Goal: Task Accomplishment & Management: Use online tool/utility

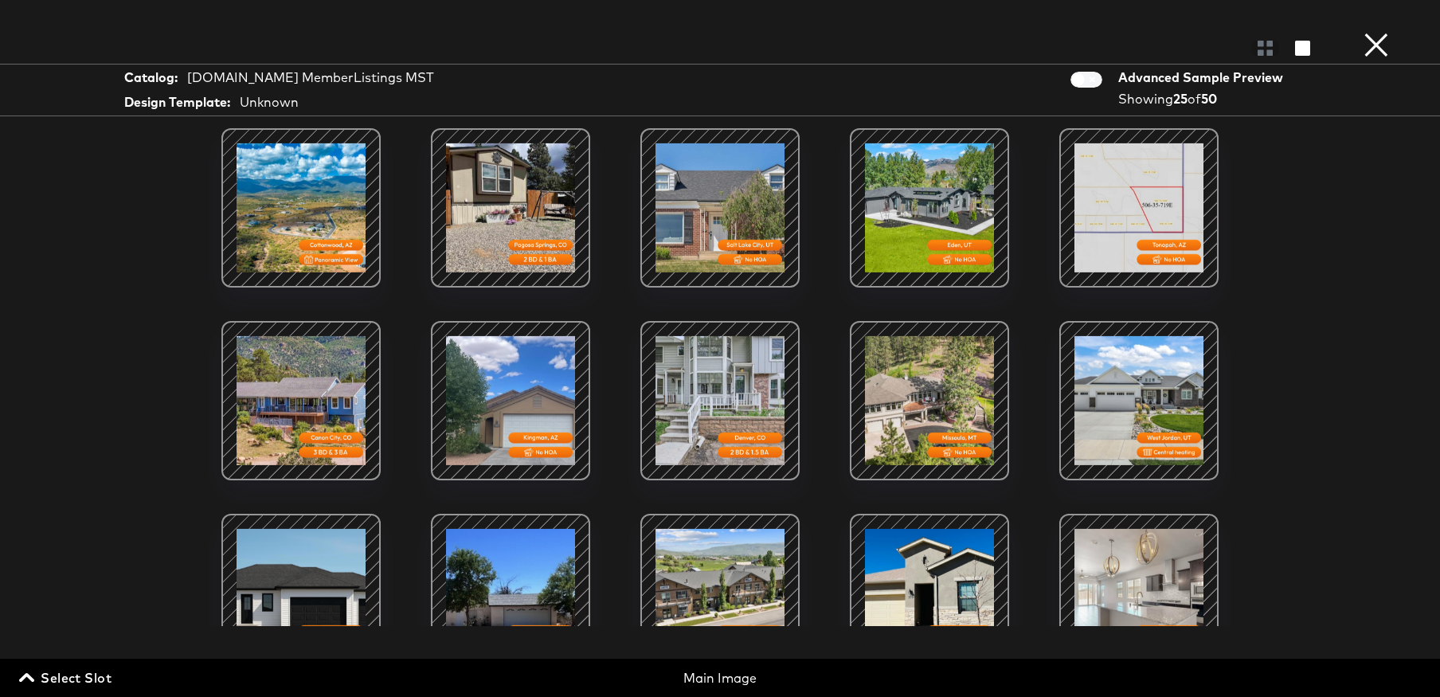
click at [1390, 32] on button "×" at bounding box center [1376, 16] width 32 height 32
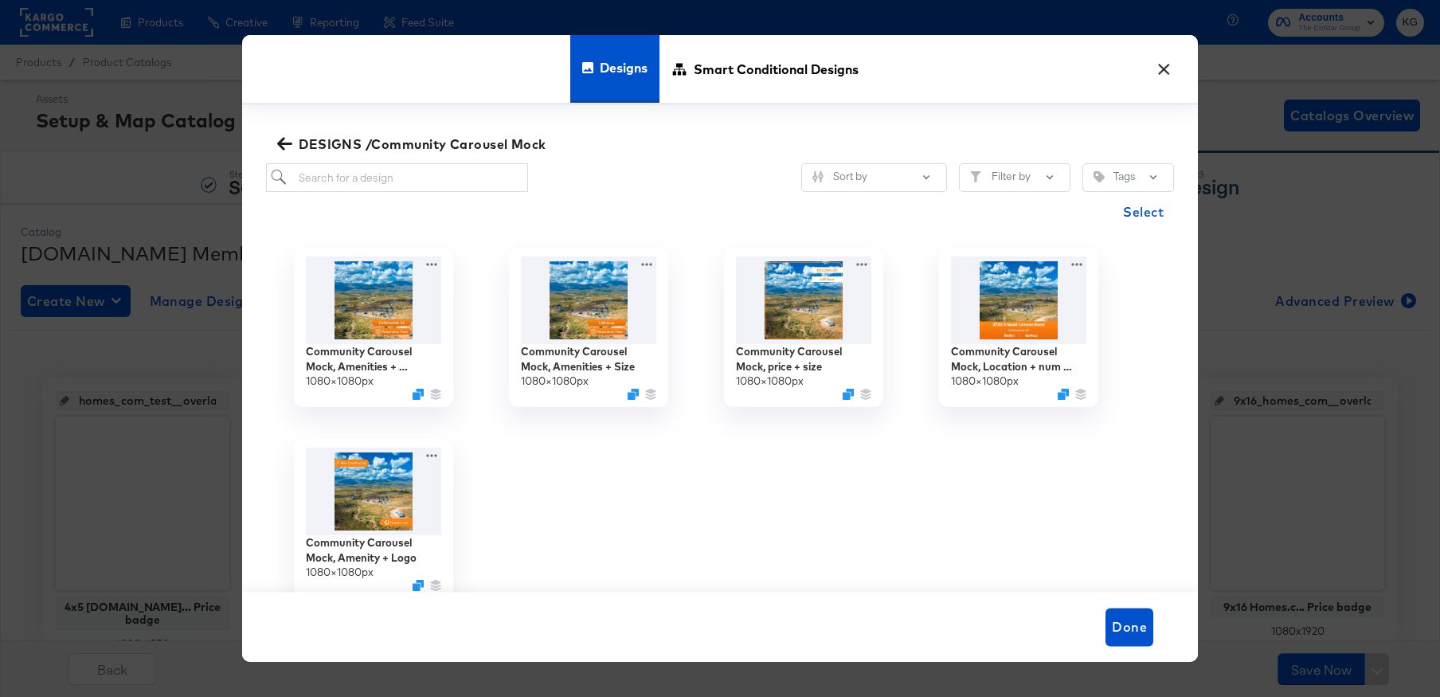
click at [1170, 70] on button "×" at bounding box center [1163, 65] width 29 height 29
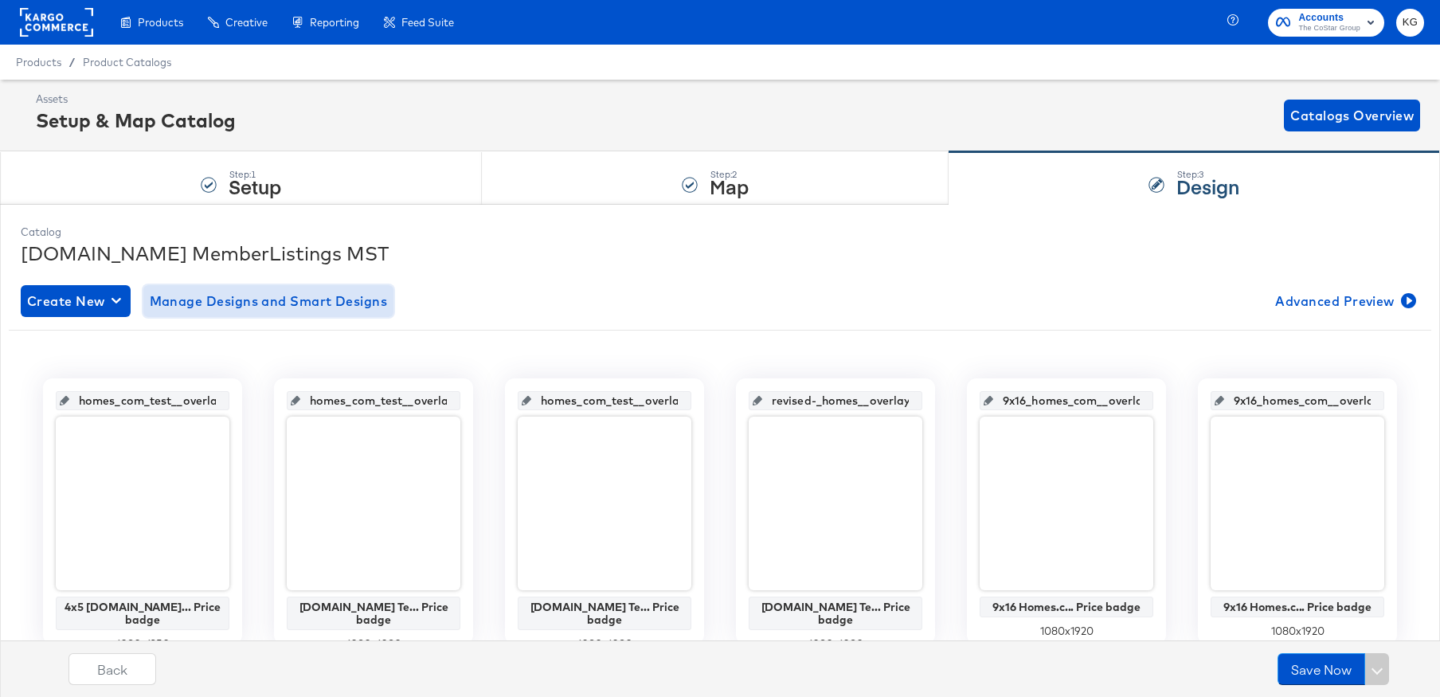
click at [313, 299] on span "Manage Designs and Smart Designs" at bounding box center [269, 301] width 238 height 22
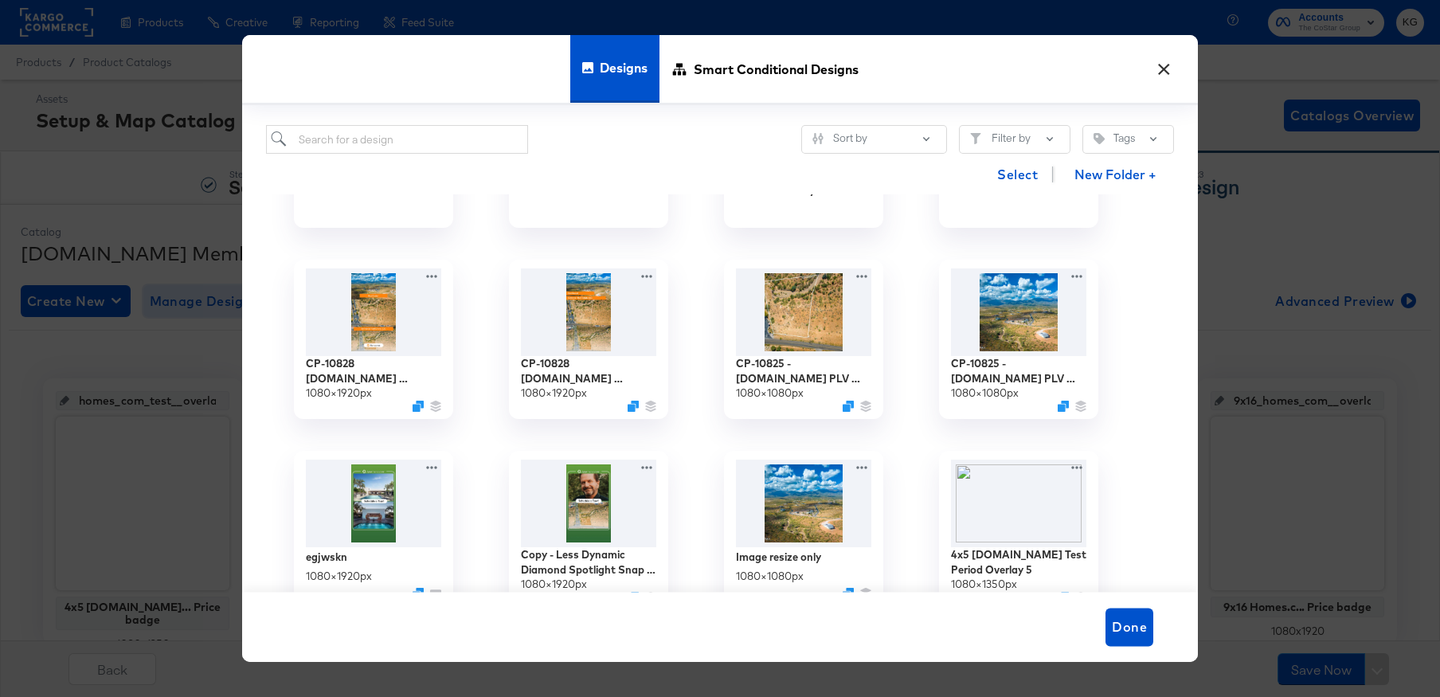
scroll to position [127, 0]
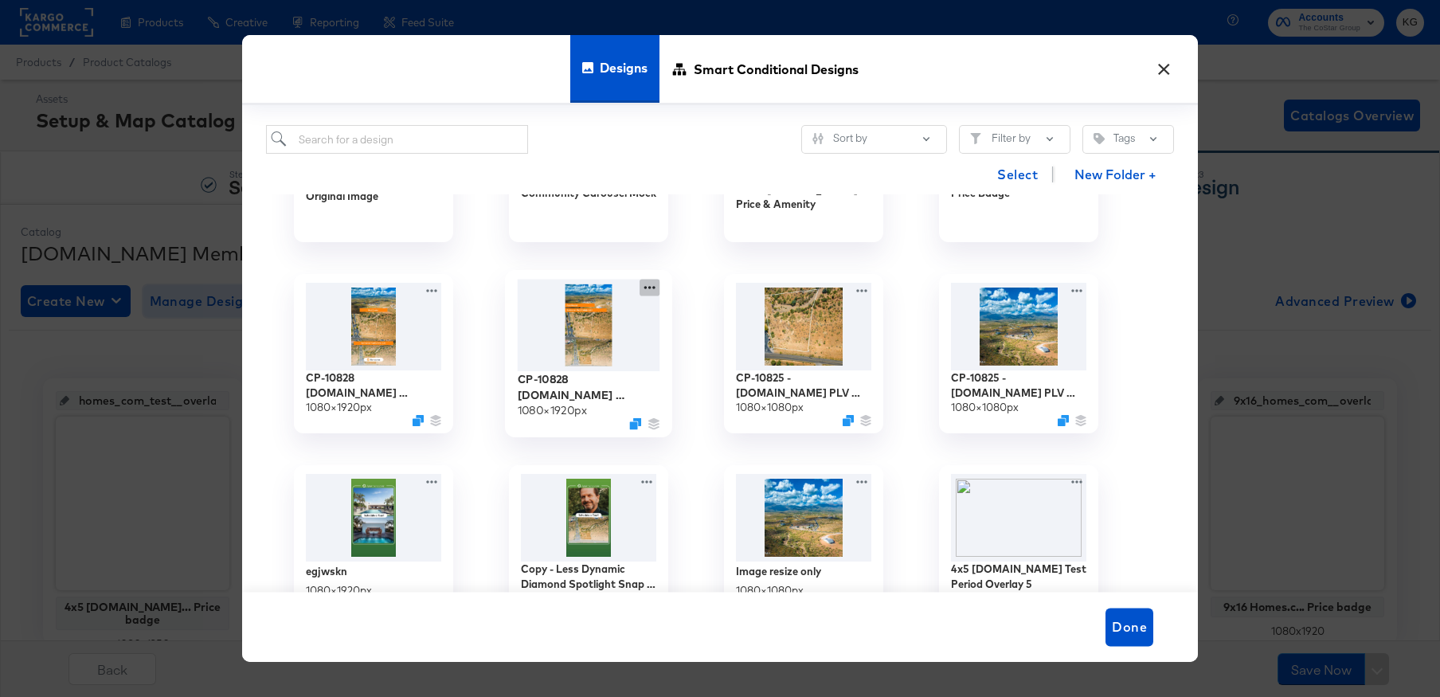
click at [647, 287] on icon at bounding box center [649, 287] width 20 height 17
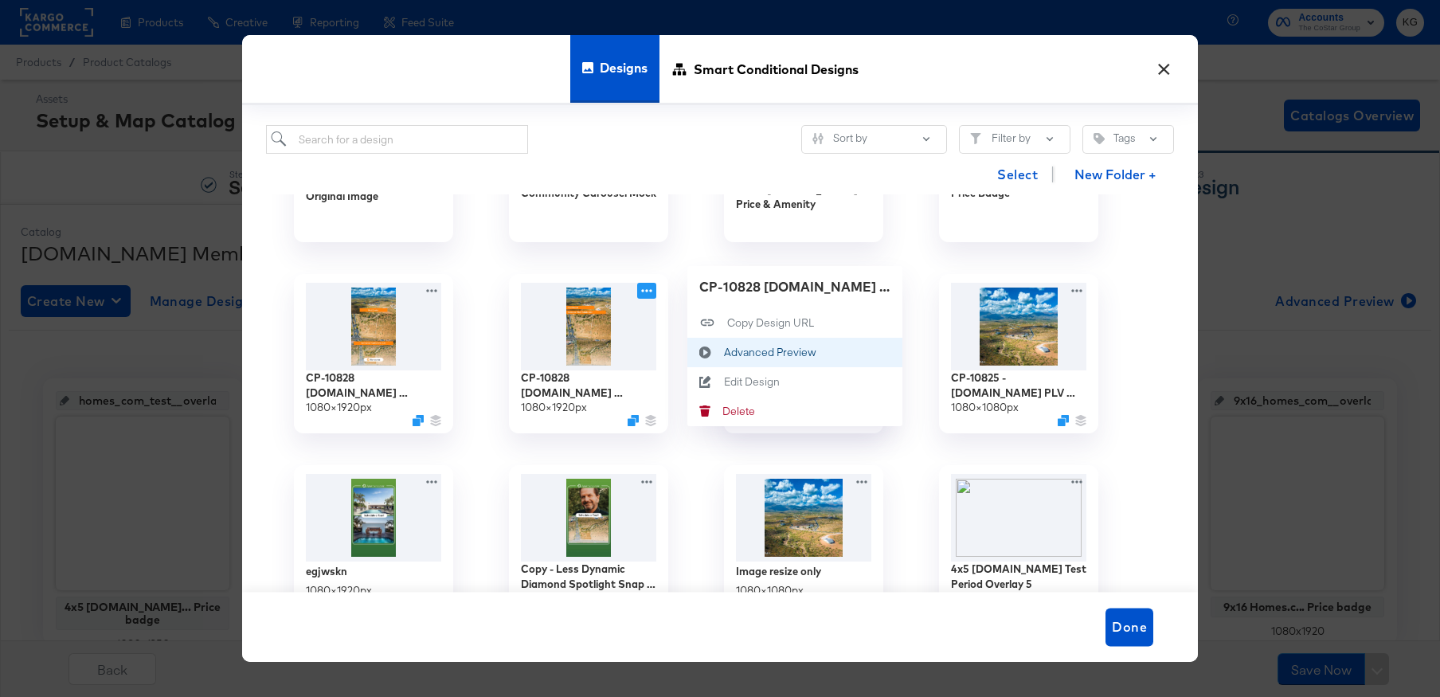
click at [724, 352] on div "Advanced Preview Advanced Preview" at bounding box center [724, 352] width 0 height 0
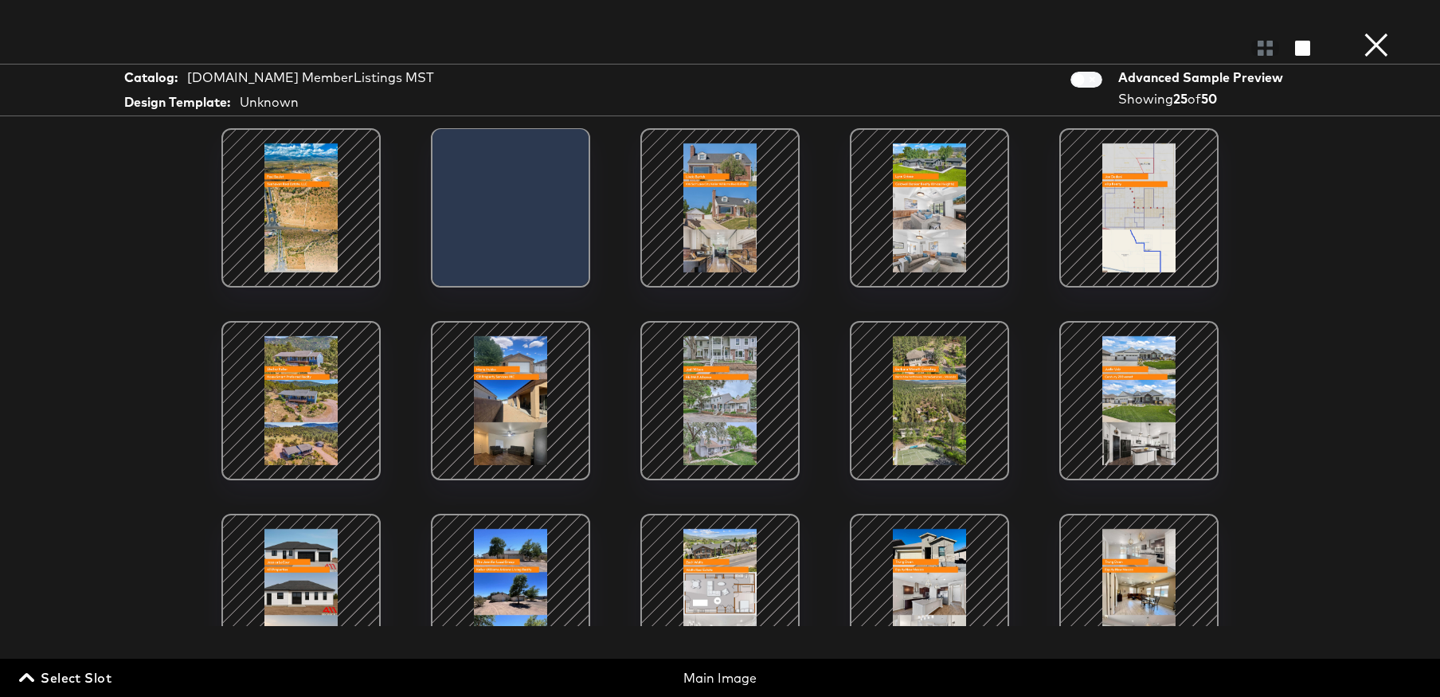
click at [306, 217] on div at bounding box center [300, 207] width 135 height 135
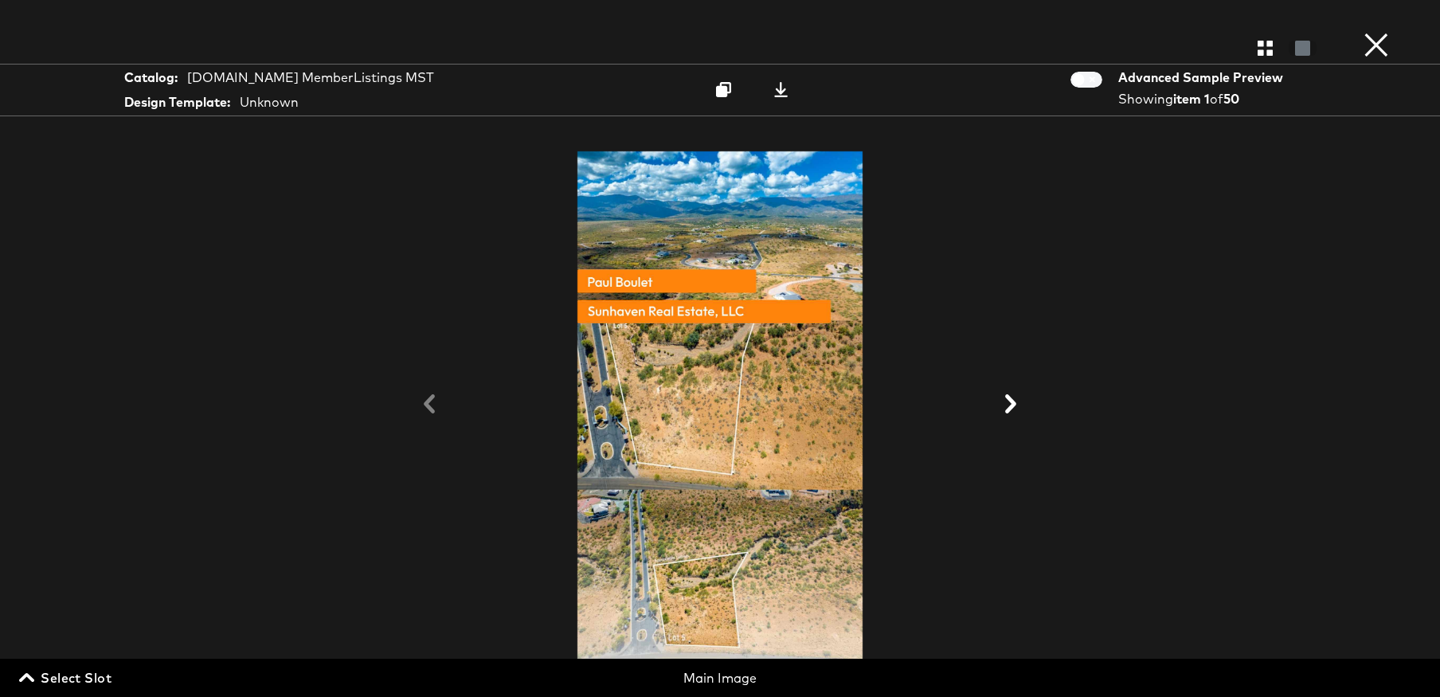
click at [1009, 404] on icon at bounding box center [1010, 403] width 19 height 19
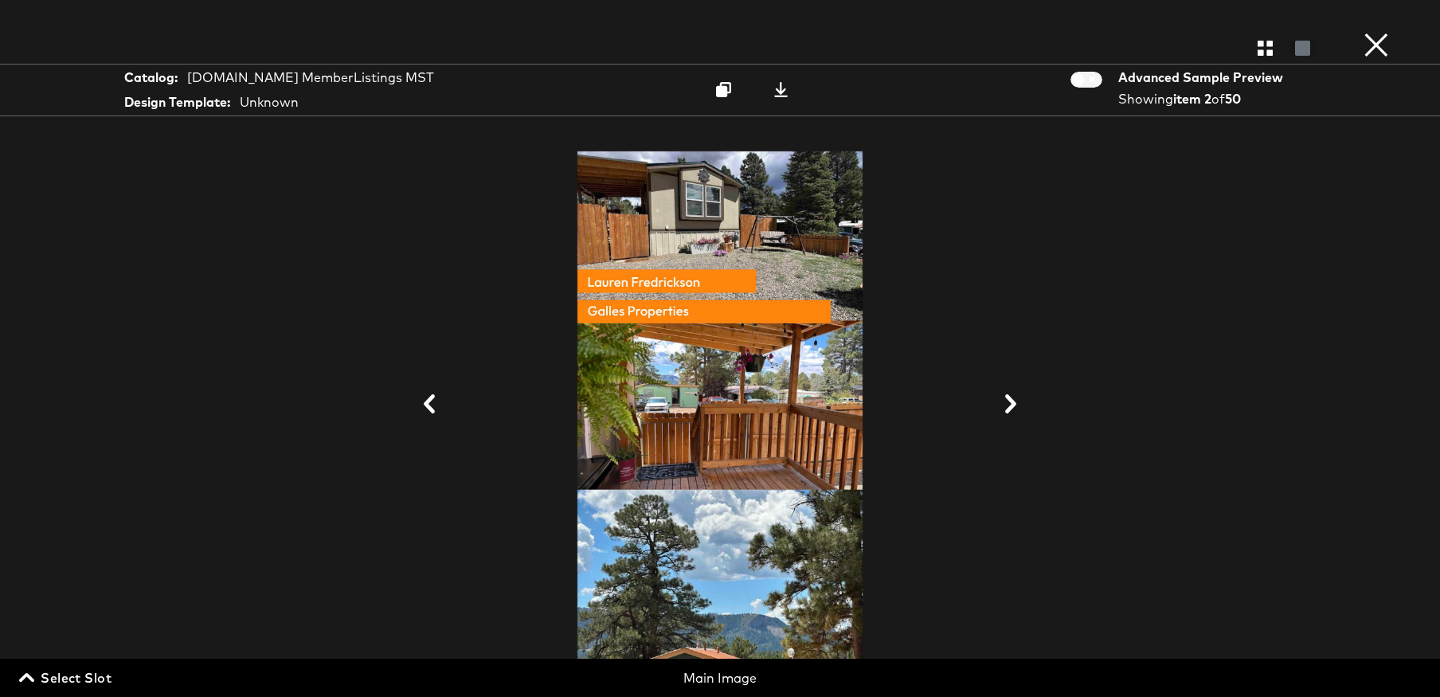
scroll to position [99, 0]
click at [1012, 406] on icon at bounding box center [1010, 403] width 11 height 19
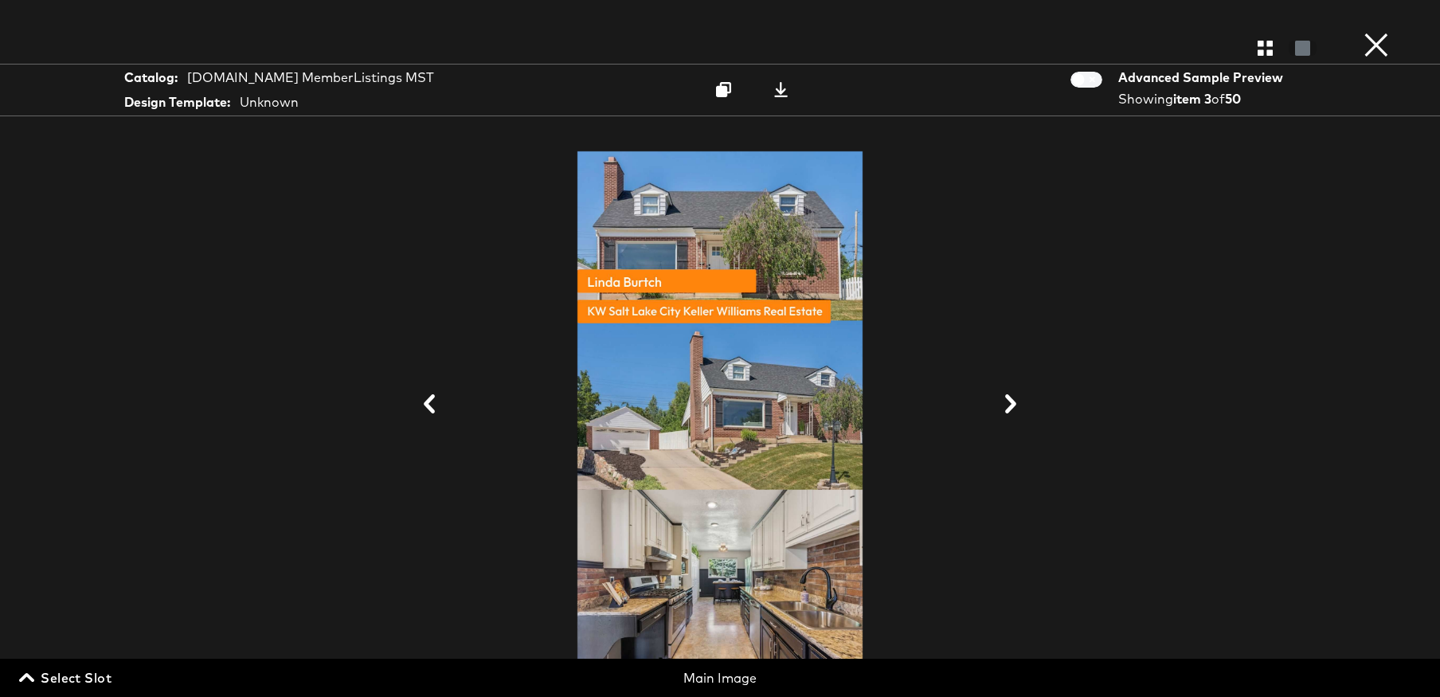
click at [1012, 406] on icon at bounding box center [1010, 403] width 11 height 19
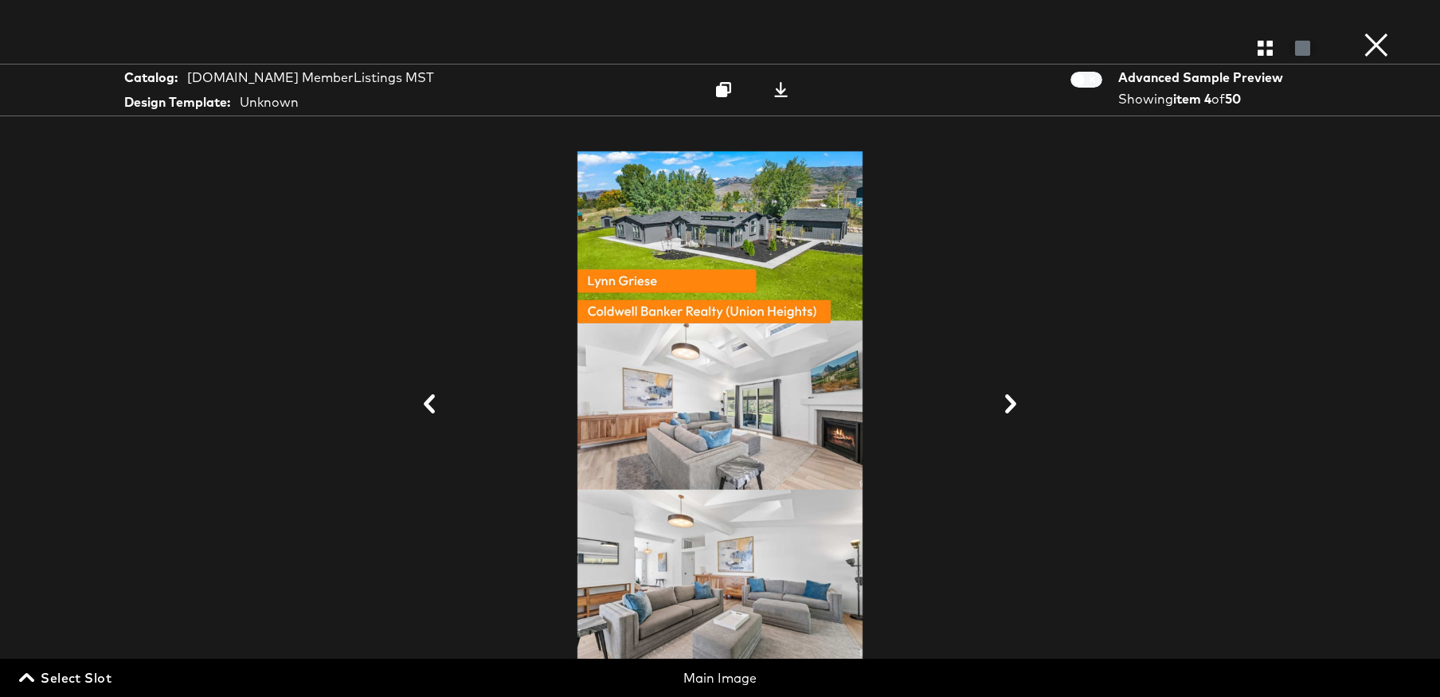
click at [1012, 406] on icon at bounding box center [1010, 403] width 11 height 19
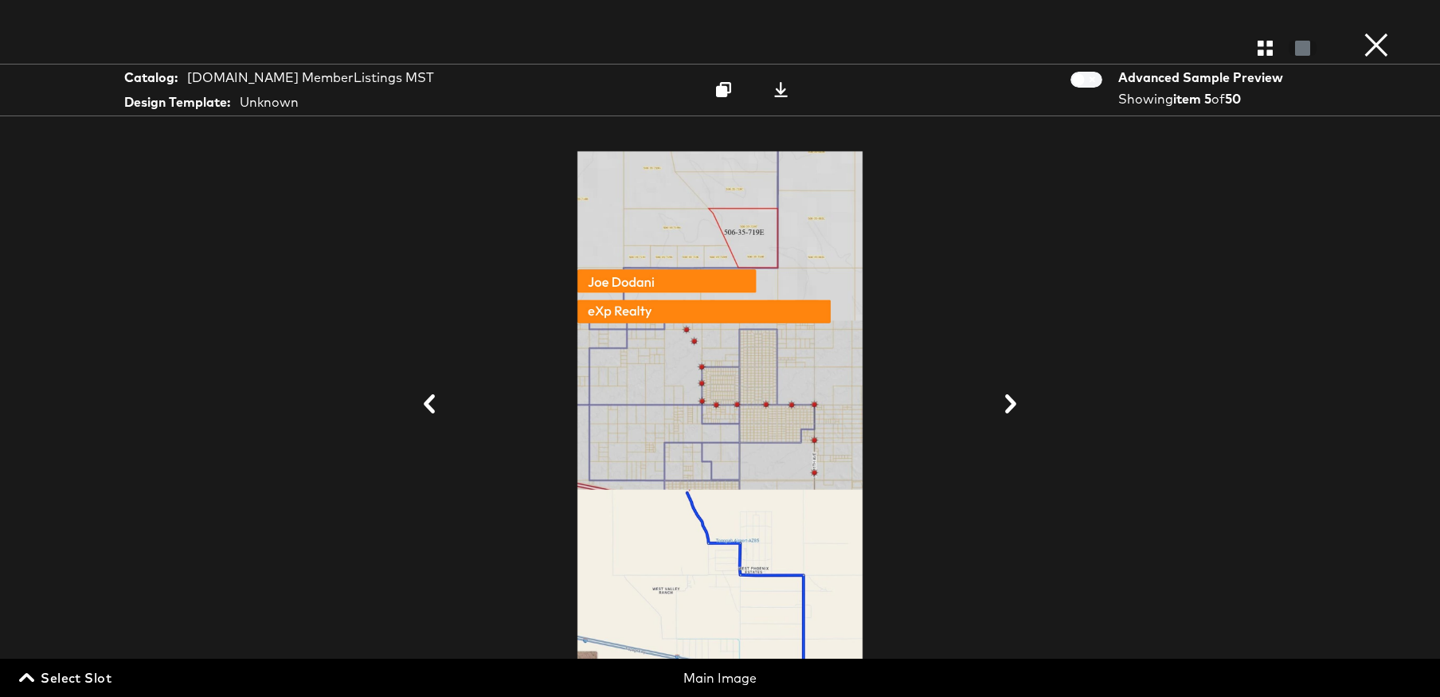
click at [1012, 406] on icon at bounding box center [1010, 403] width 11 height 19
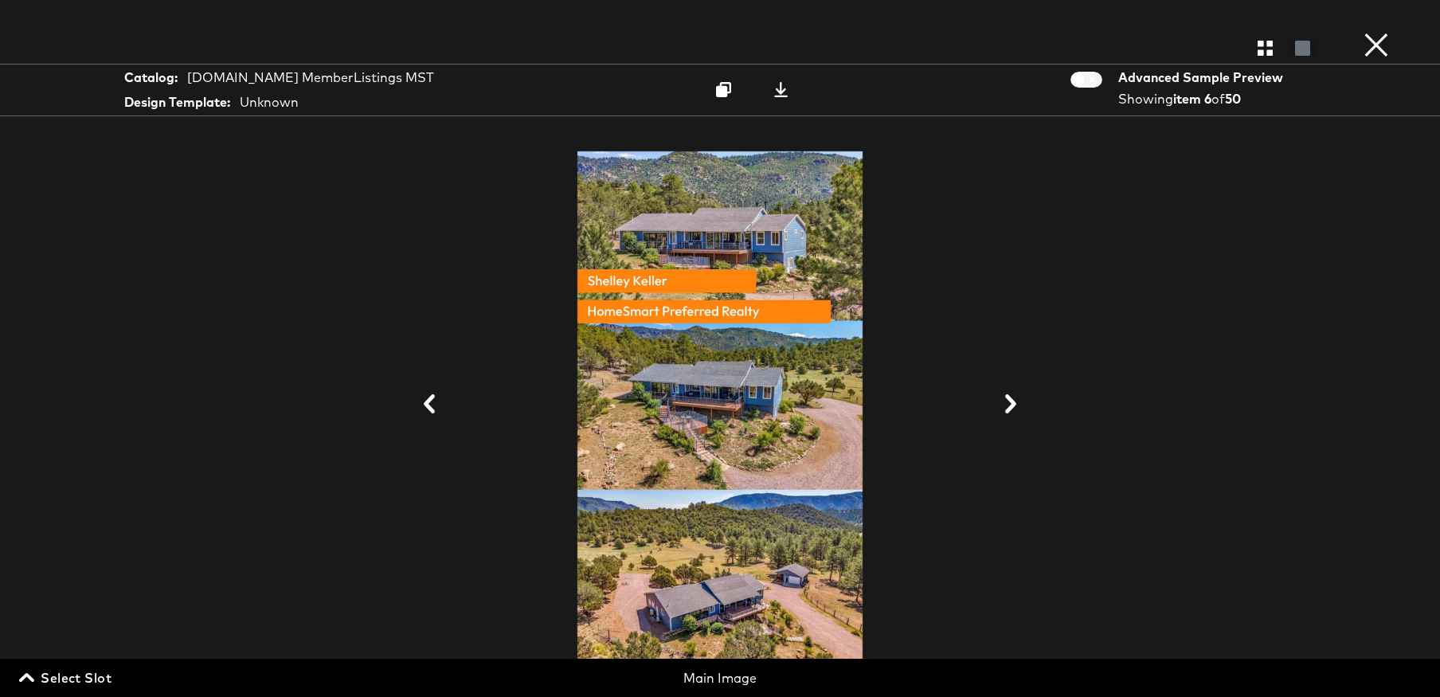
click at [1012, 406] on icon at bounding box center [1010, 403] width 11 height 19
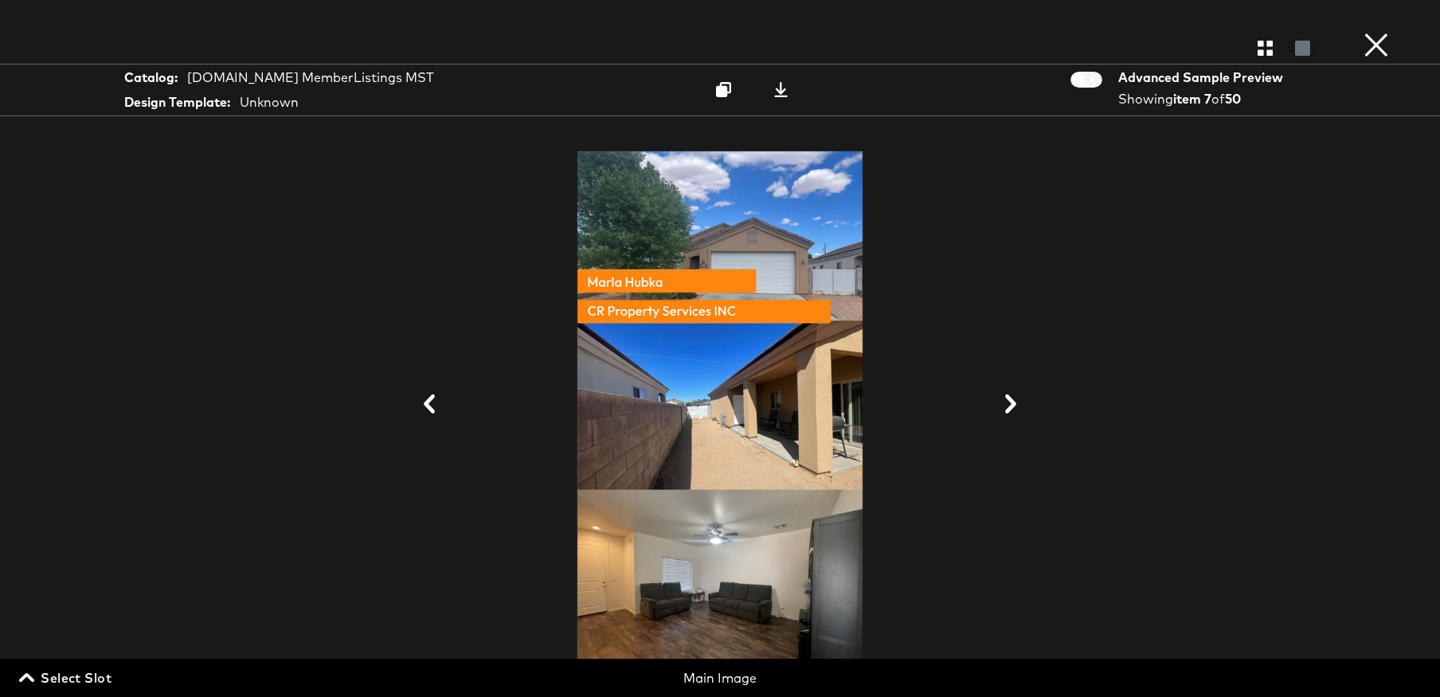
click at [1012, 406] on icon at bounding box center [1010, 403] width 11 height 19
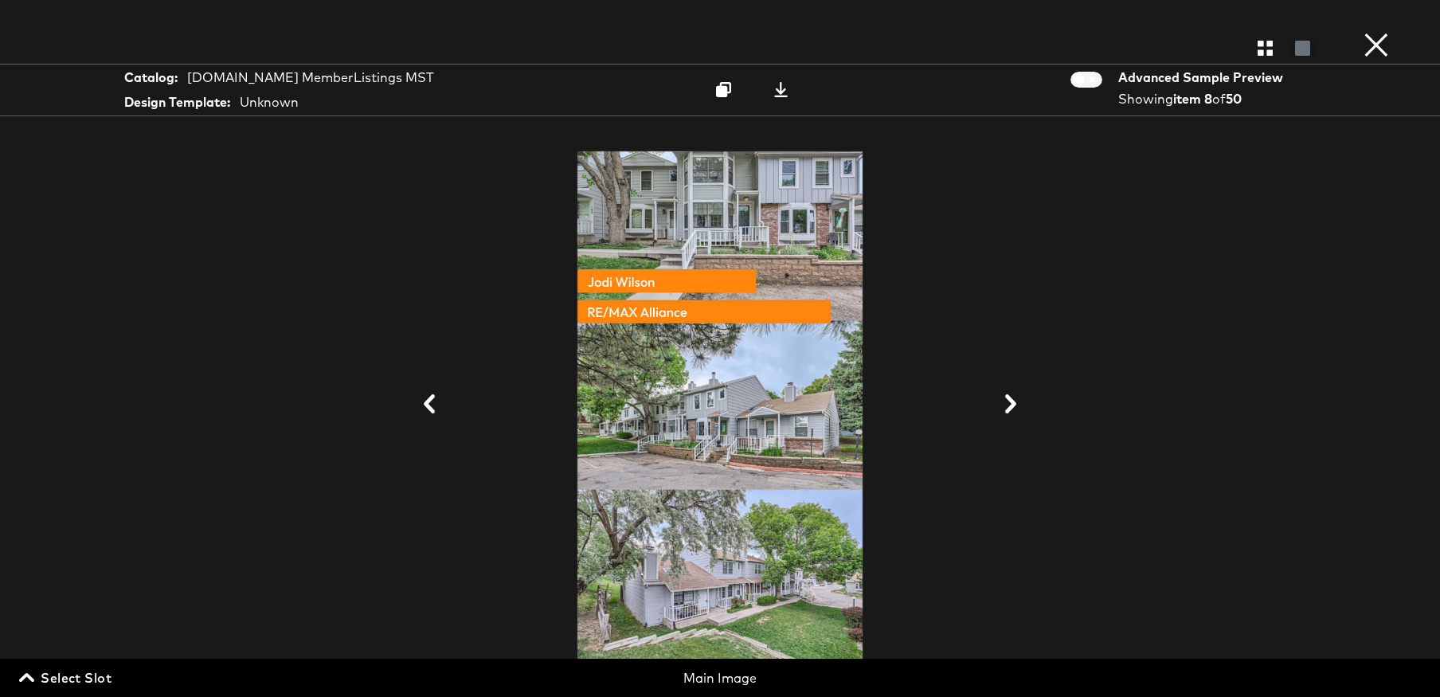
click at [1012, 406] on icon at bounding box center [1010, 403] width 11 height 19
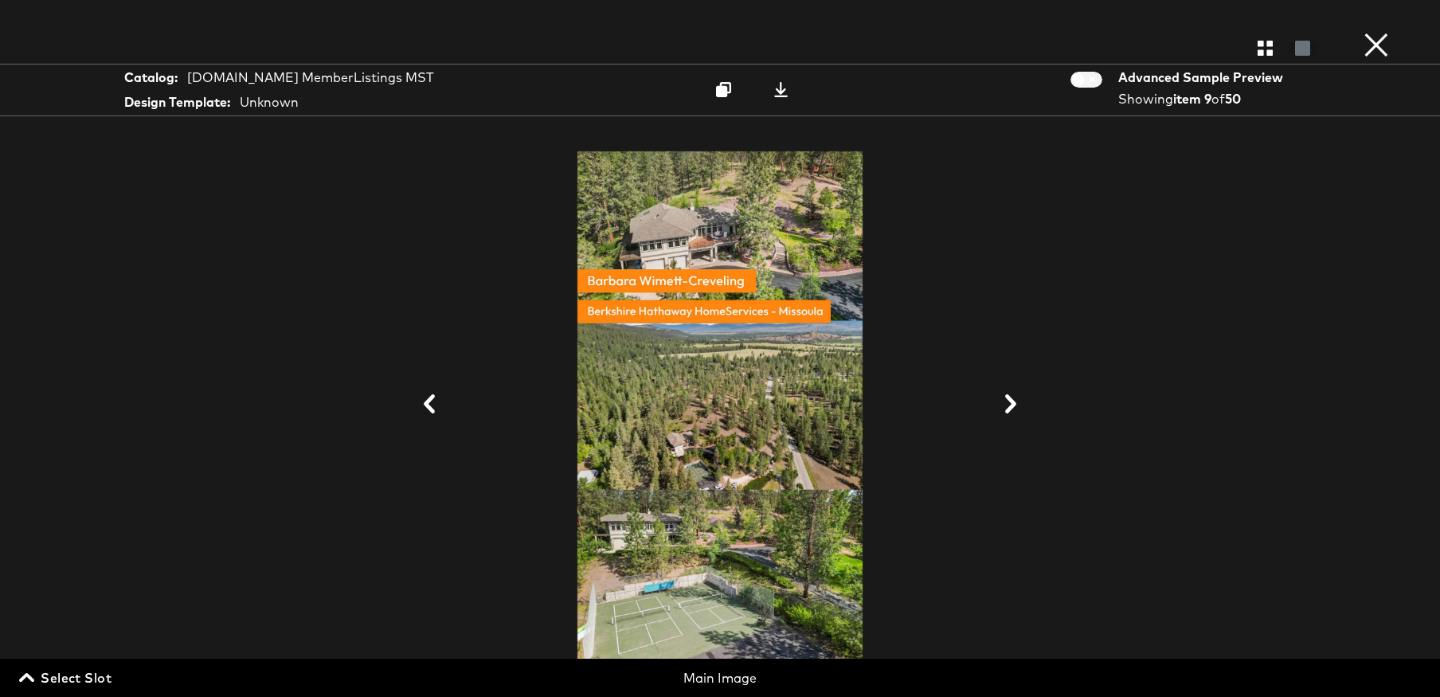
click at [1012, 406] on icon at bounding box center [1010, 403] width 11 height 19
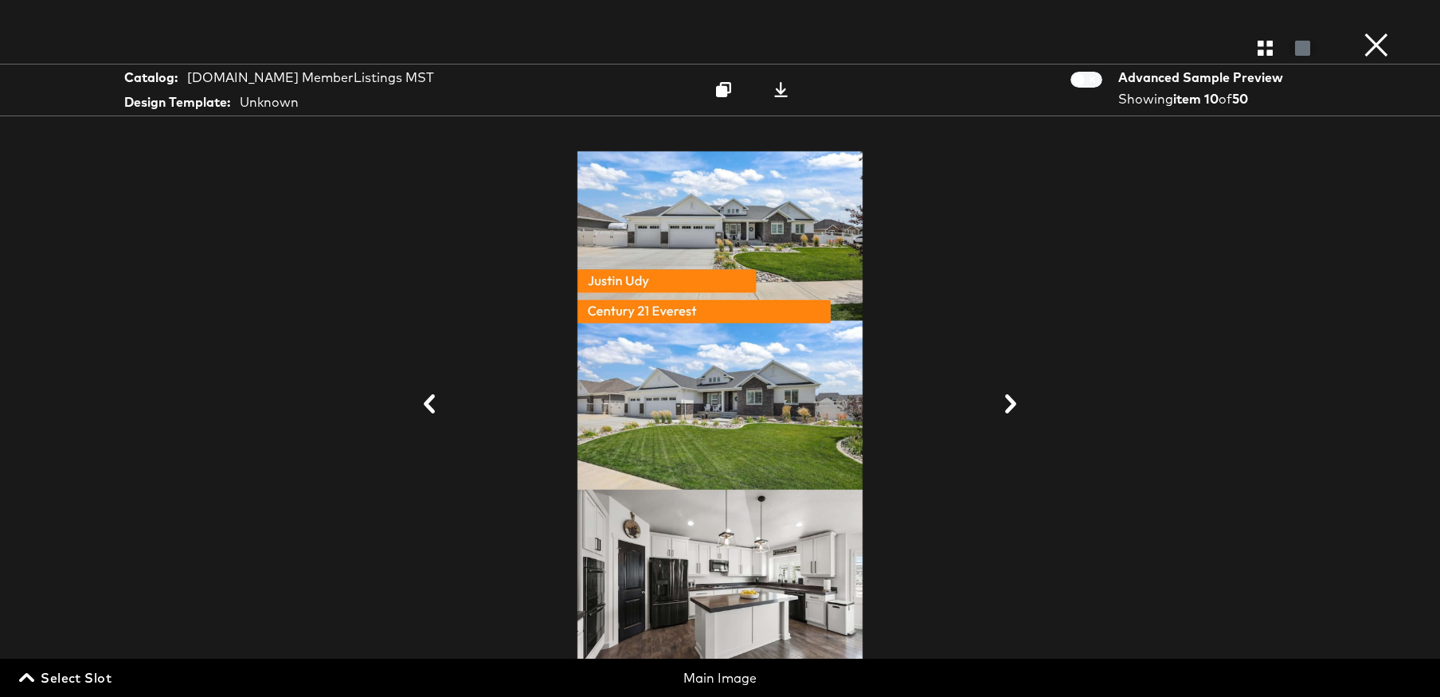
click at [1012, 406] on icon at bounding box center [1010, 403] width 11 height 19
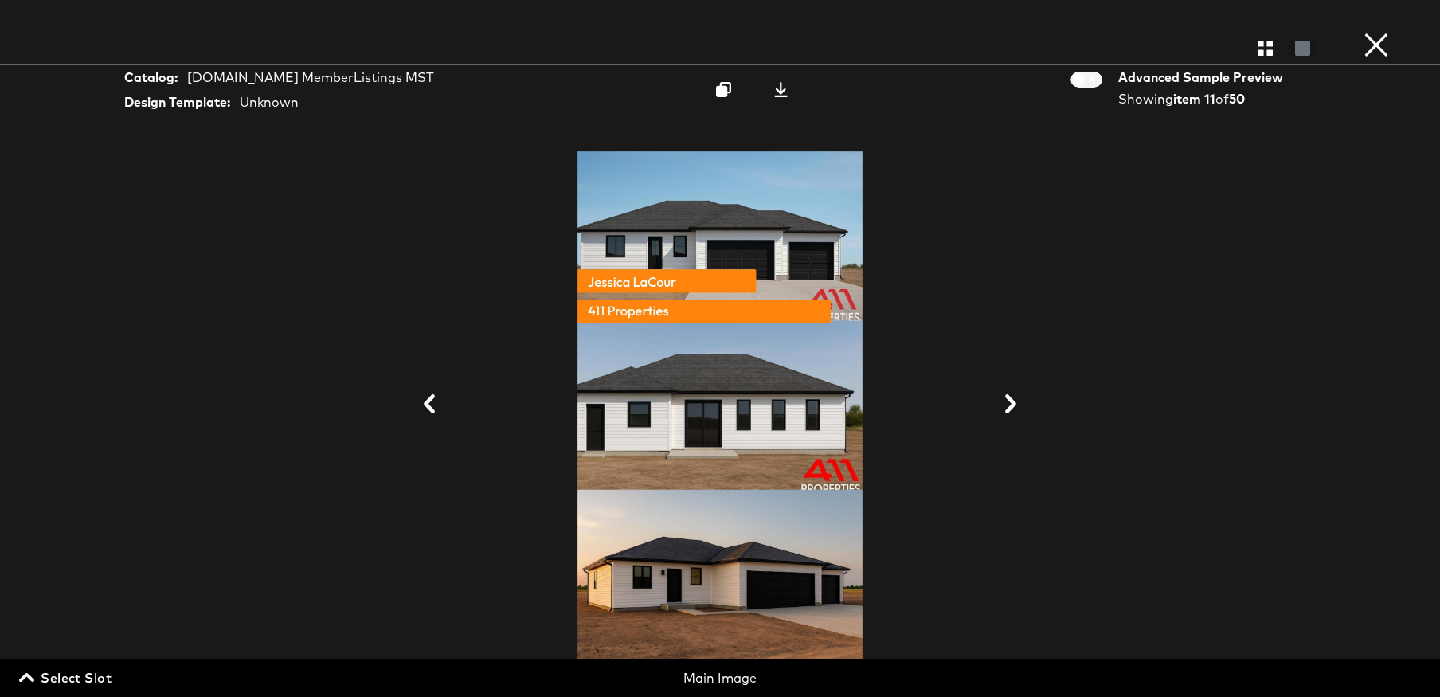
click at [1013, 406] on icon at bounding box center [1010, 403] width 11 height 19
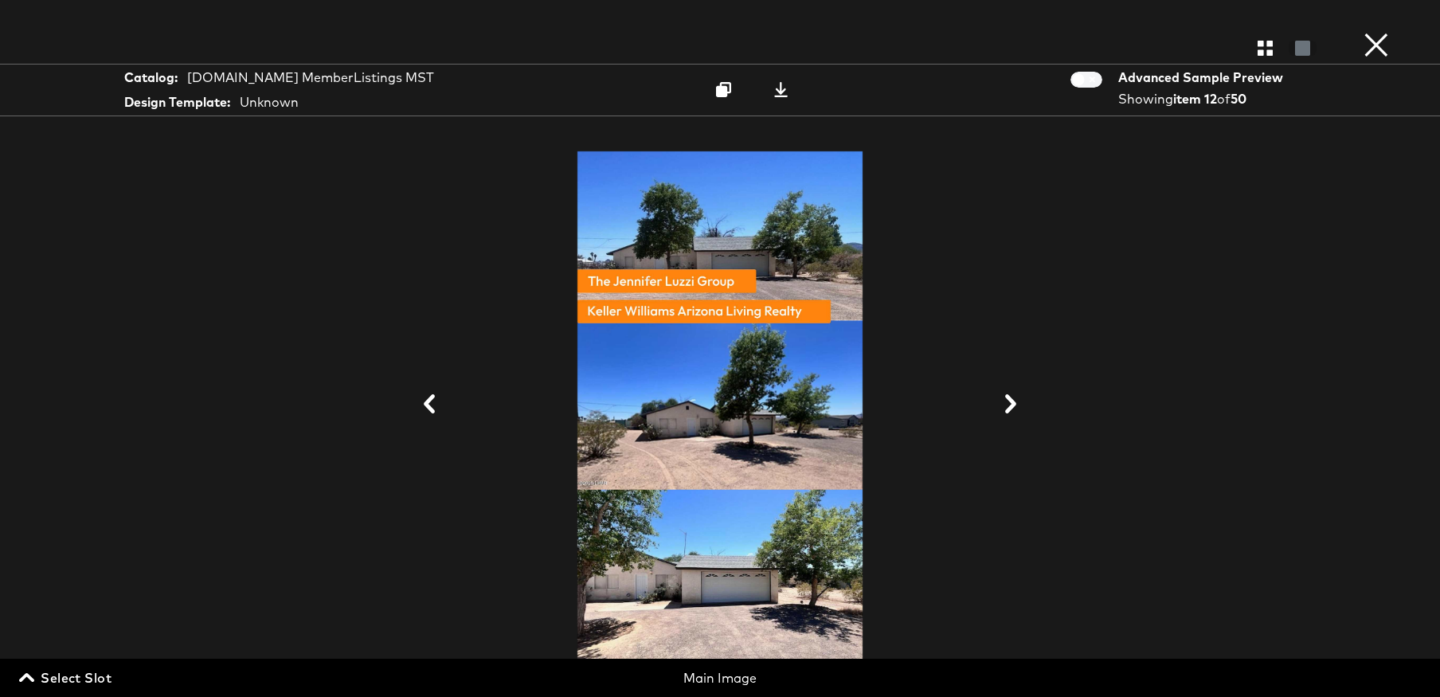
click at [1371, 32] on button "×" at bounding box center [1376, 16] width 32 height 32
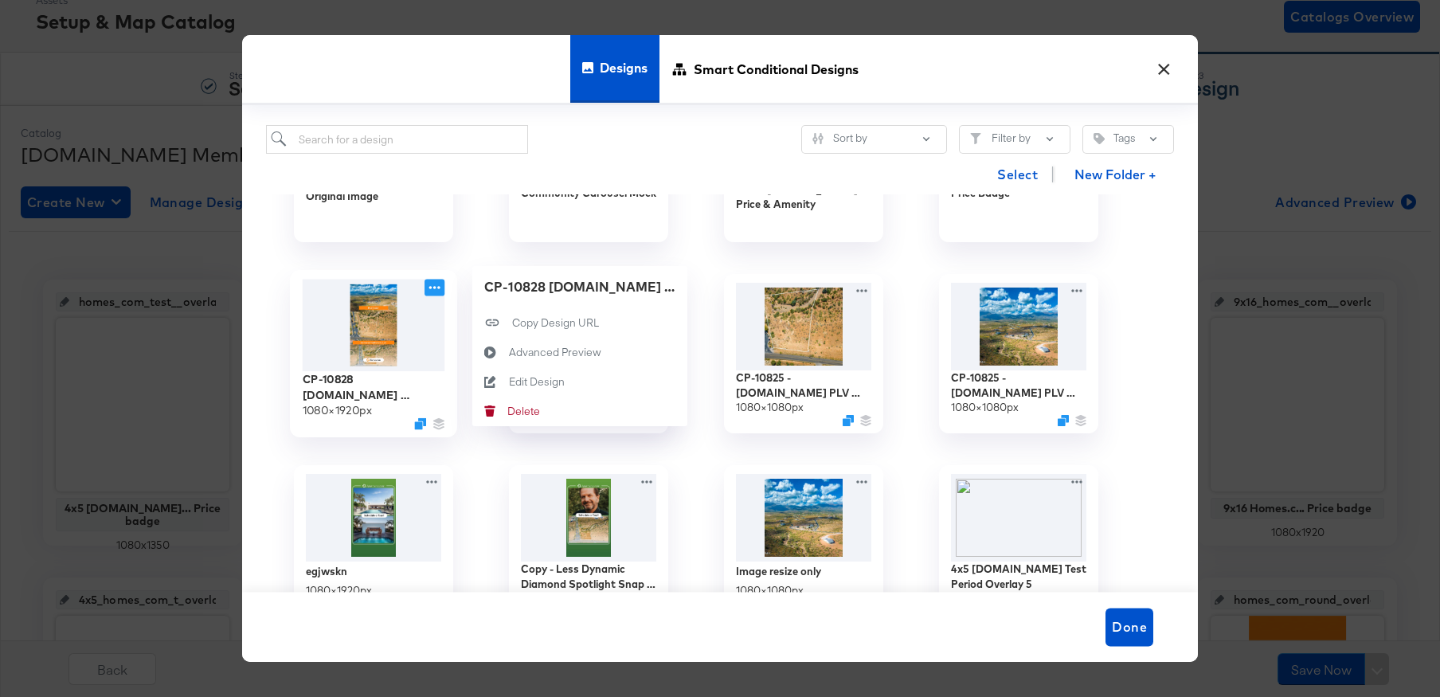
click at [424, 287] on div at bounding box center [434, 287] width 20 height 17
click at [509, 352] on div "Advanced Preview Advanced Preview" at bounding box center [509, 352] width 0 height 0
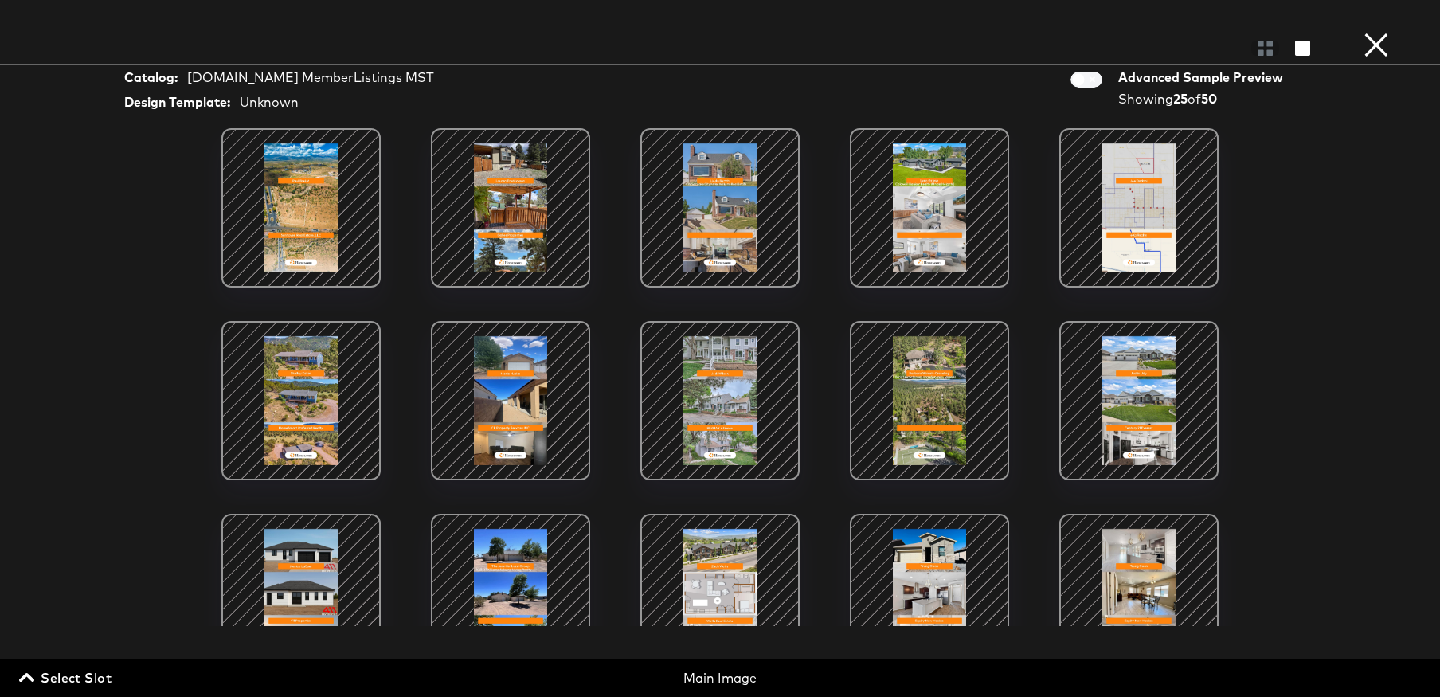
click at [506, 204] on div at bounding box center [510, 207] width 135 height 135
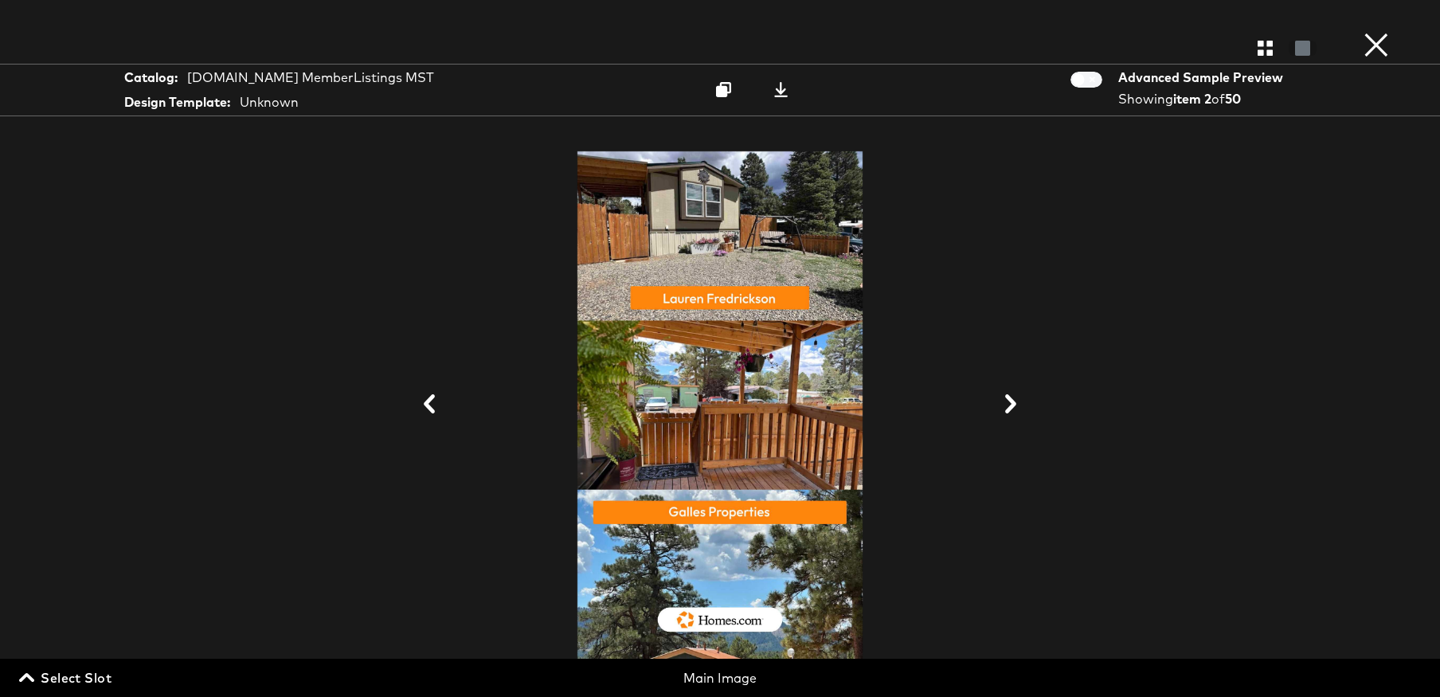
click at [1012, 405] on icon at bounding box center [1010, 403] width 11 height 19
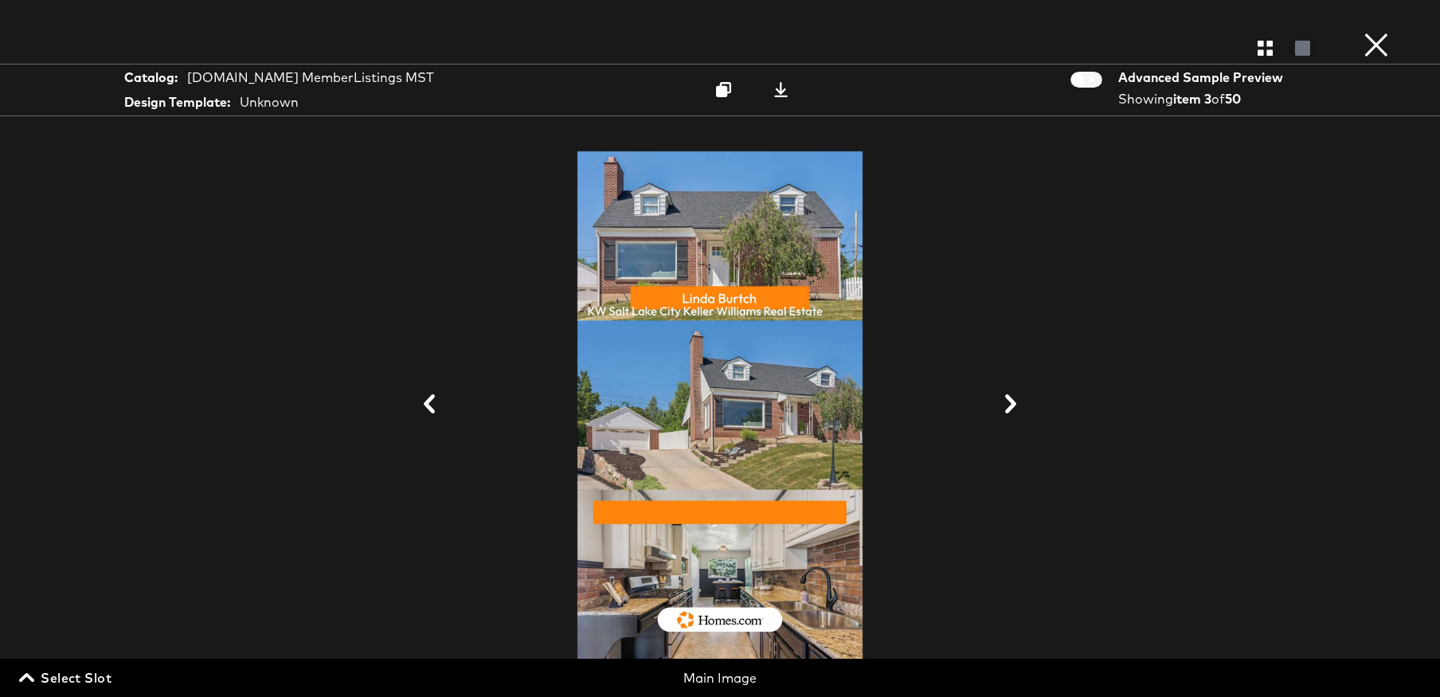
click at [1012, 405] on icon at bounding box center [1010, 403] width 11 height 19
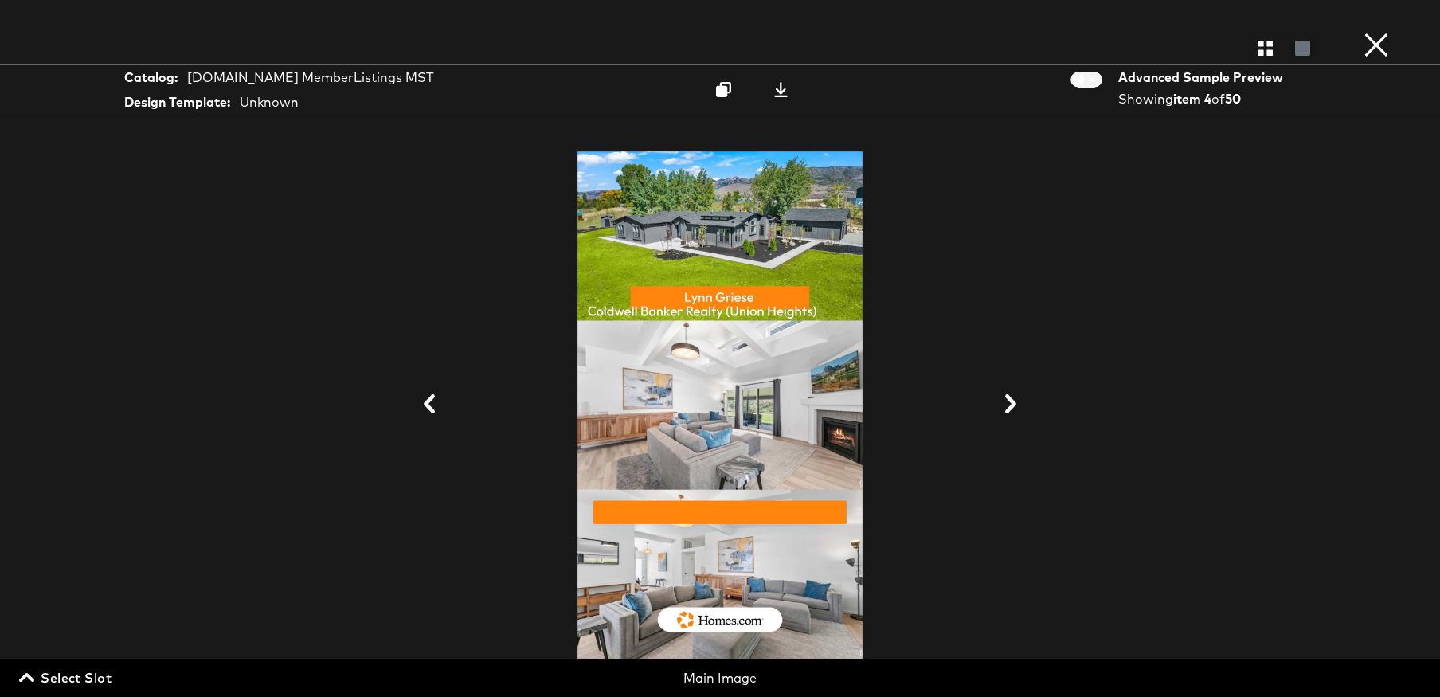
click at [1012, 405] on icon at bounding box center [1010, 403] width 11 height 19
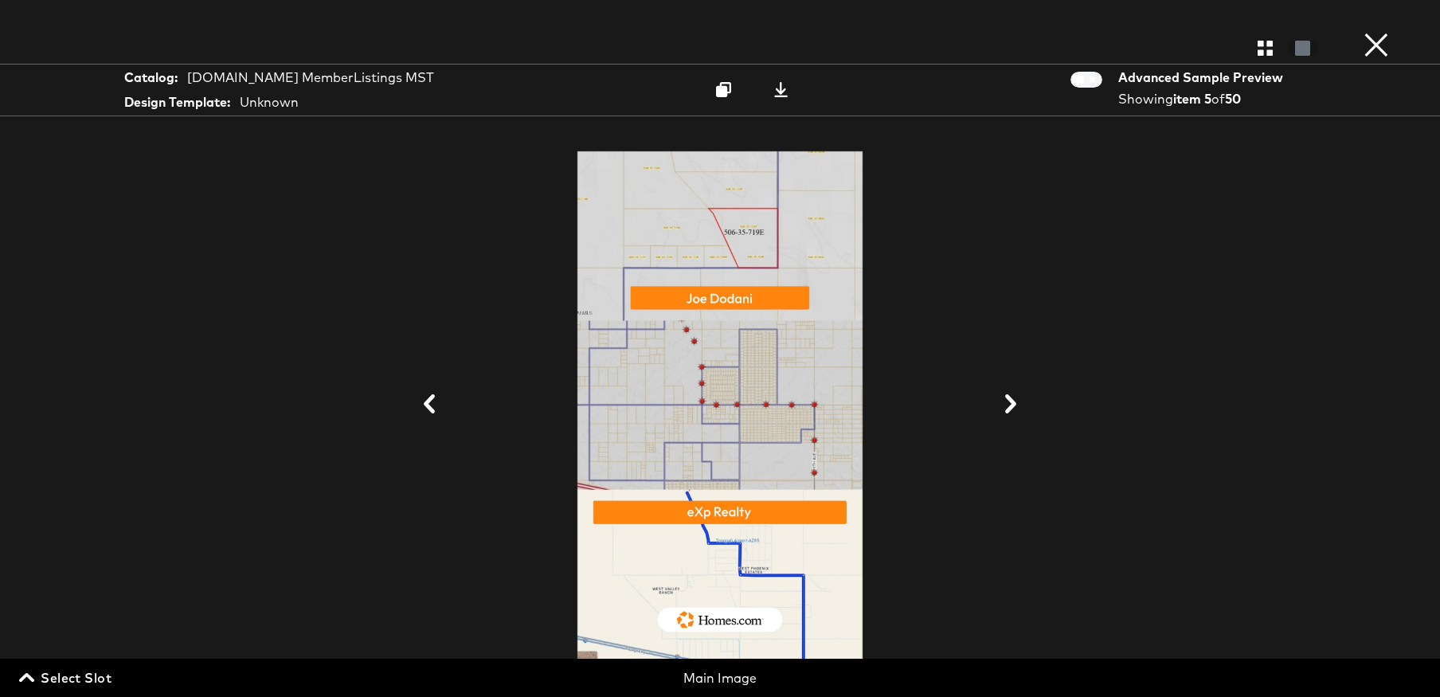
click at [424, 403] on icon at bounding box center [429, 403] width 19 height 19
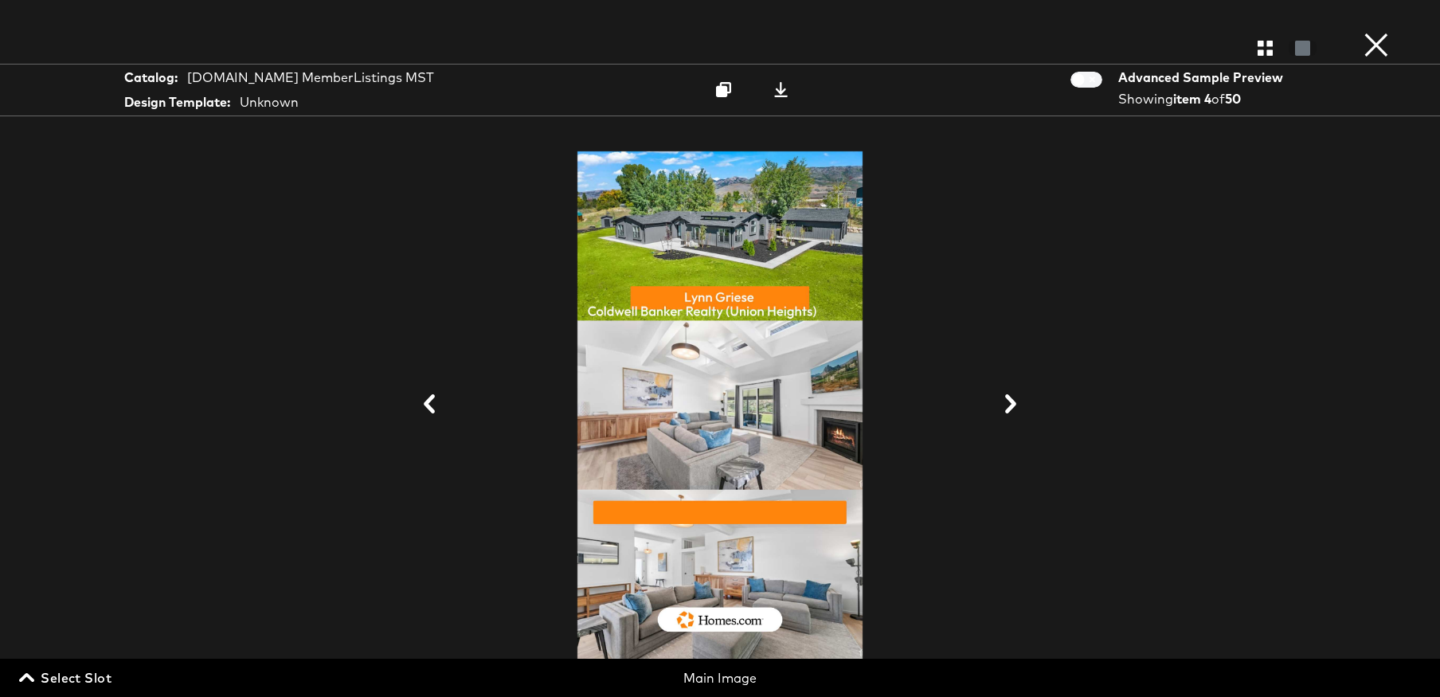
scroll to position [101, 0]
click at [1386, 32] on button "×" at bounding box center [1376, 16] width 32 height 32
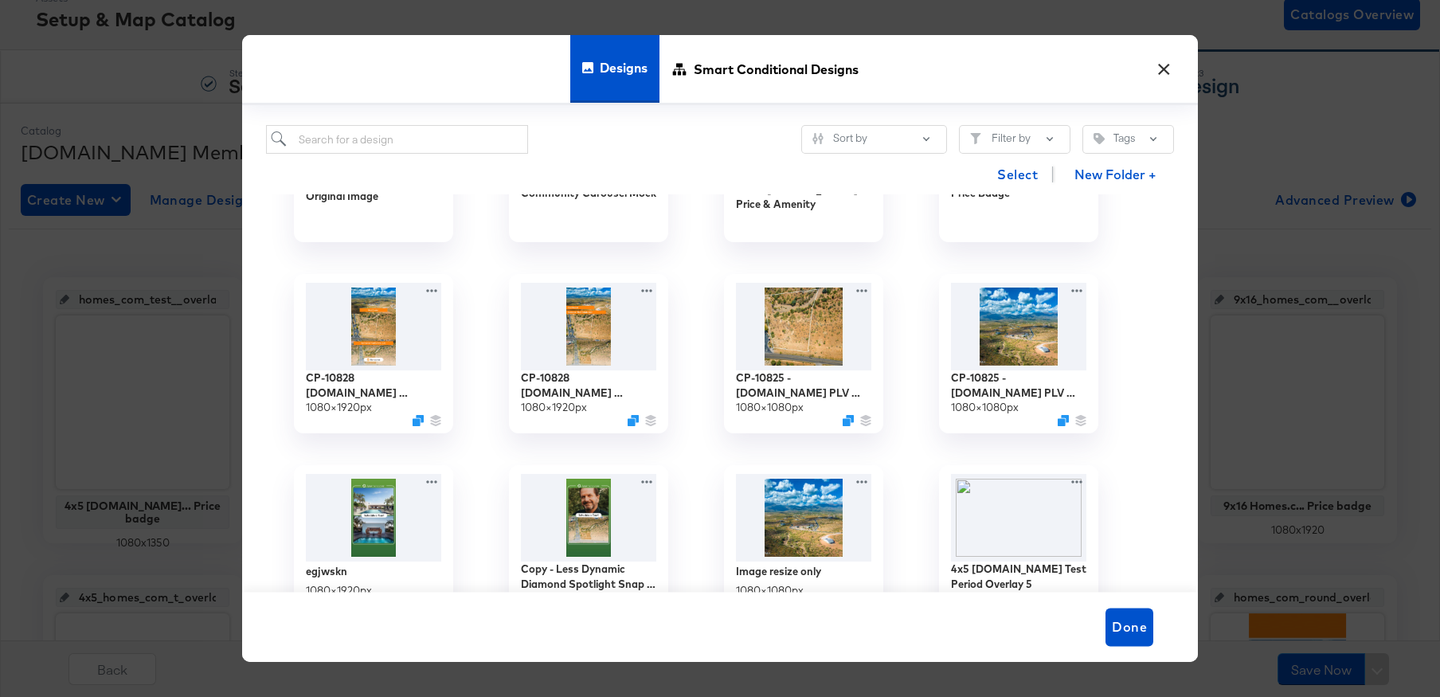
click at [1163, 72] on button "×" at bounding box center [1163, 65] width 29 height 29
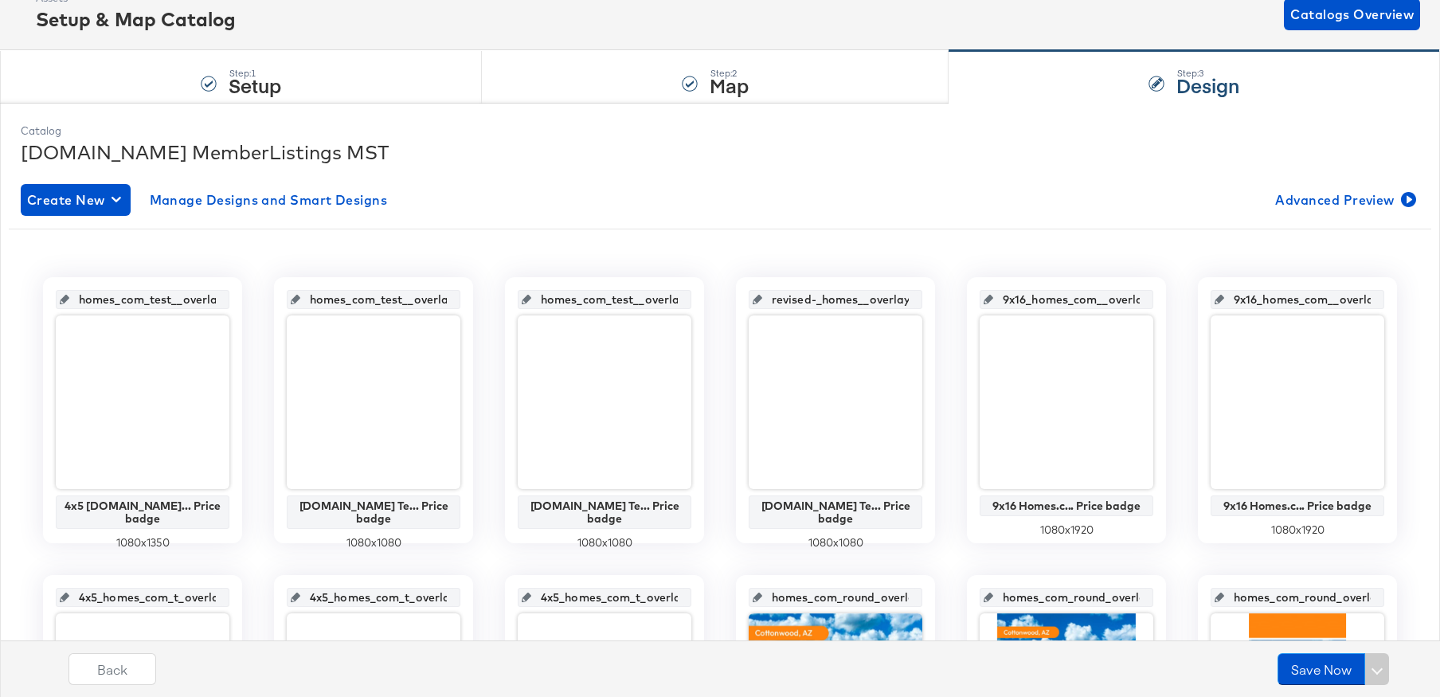
scroll to position [100, 0]
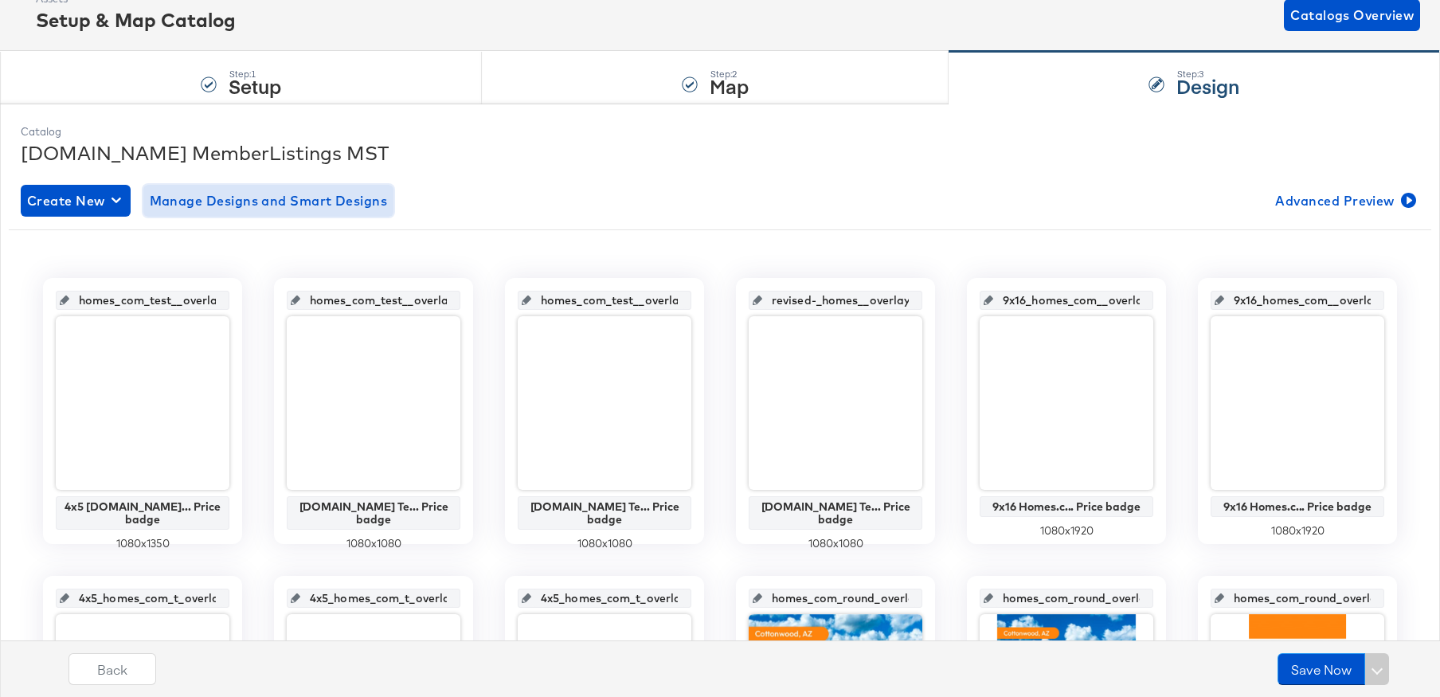
click at [357, 201] on span "Manage Designs and Smart Designs" at bounding box center [269, 201] width 238 height 22
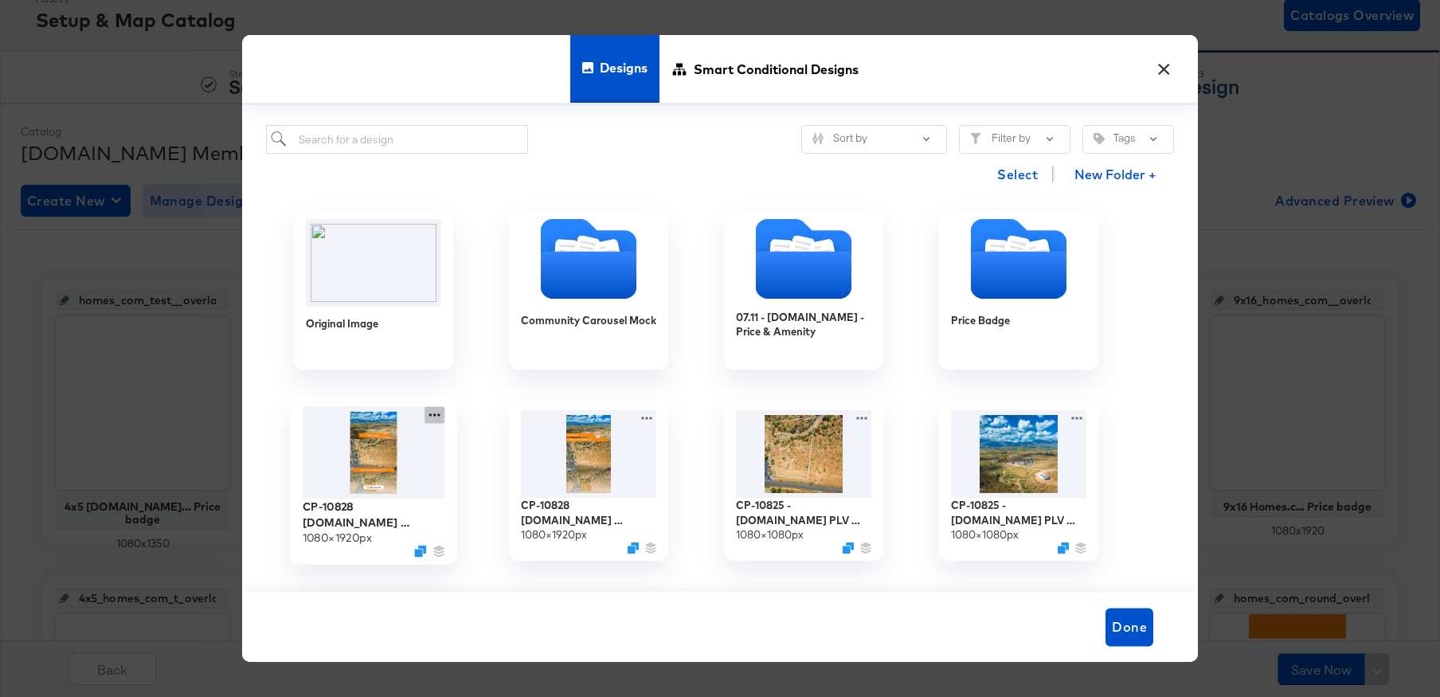
click at [435, 414] on icon at bounding box center [434, 414] width 11 height 3
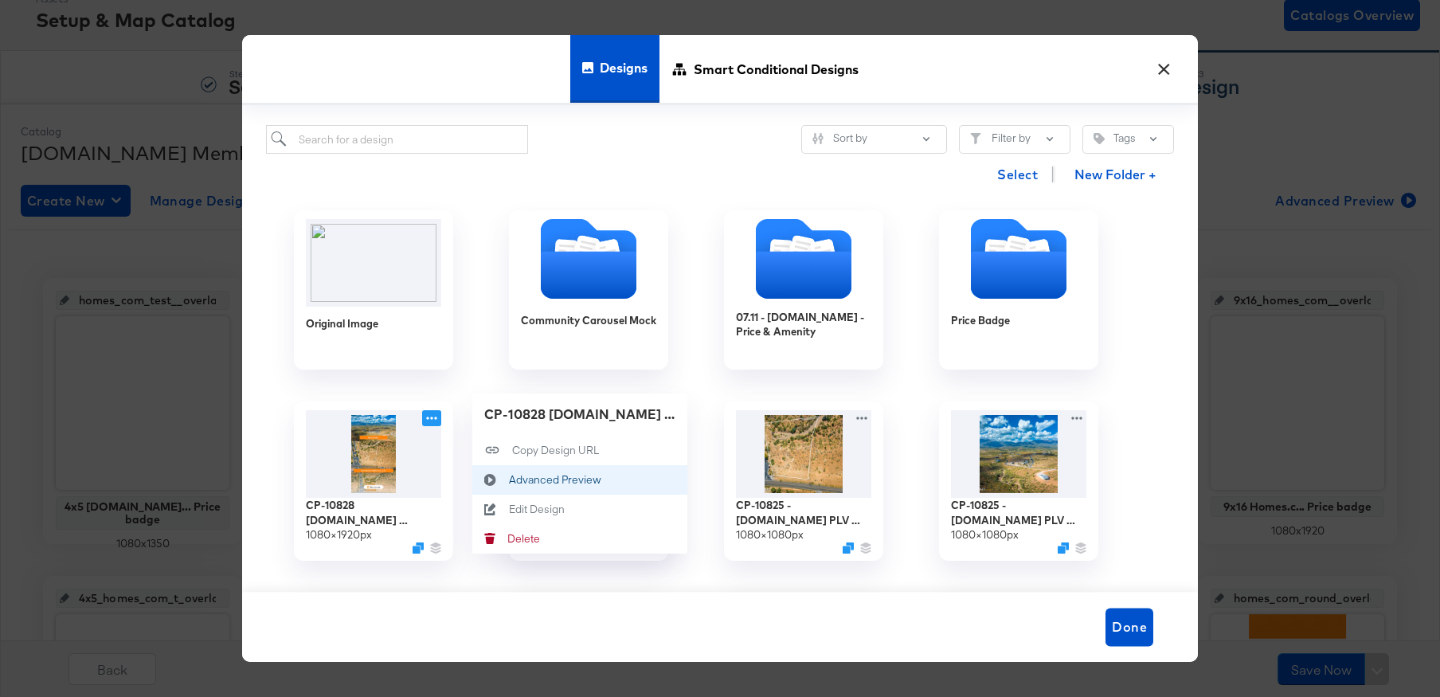
click at [509, 479] on div "Advanced Preview Advanced Preview" at bounding box center [509, 479] width 0 height 0
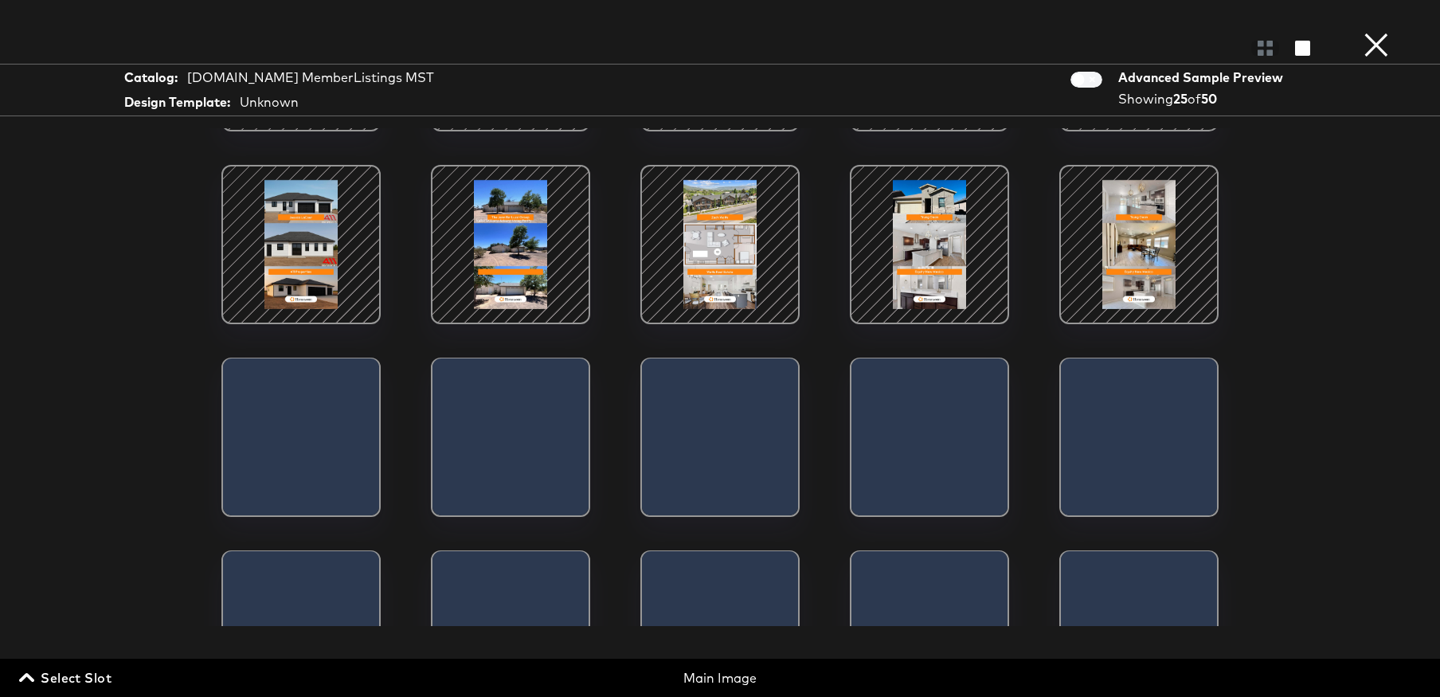
scroll to position [498, 0]
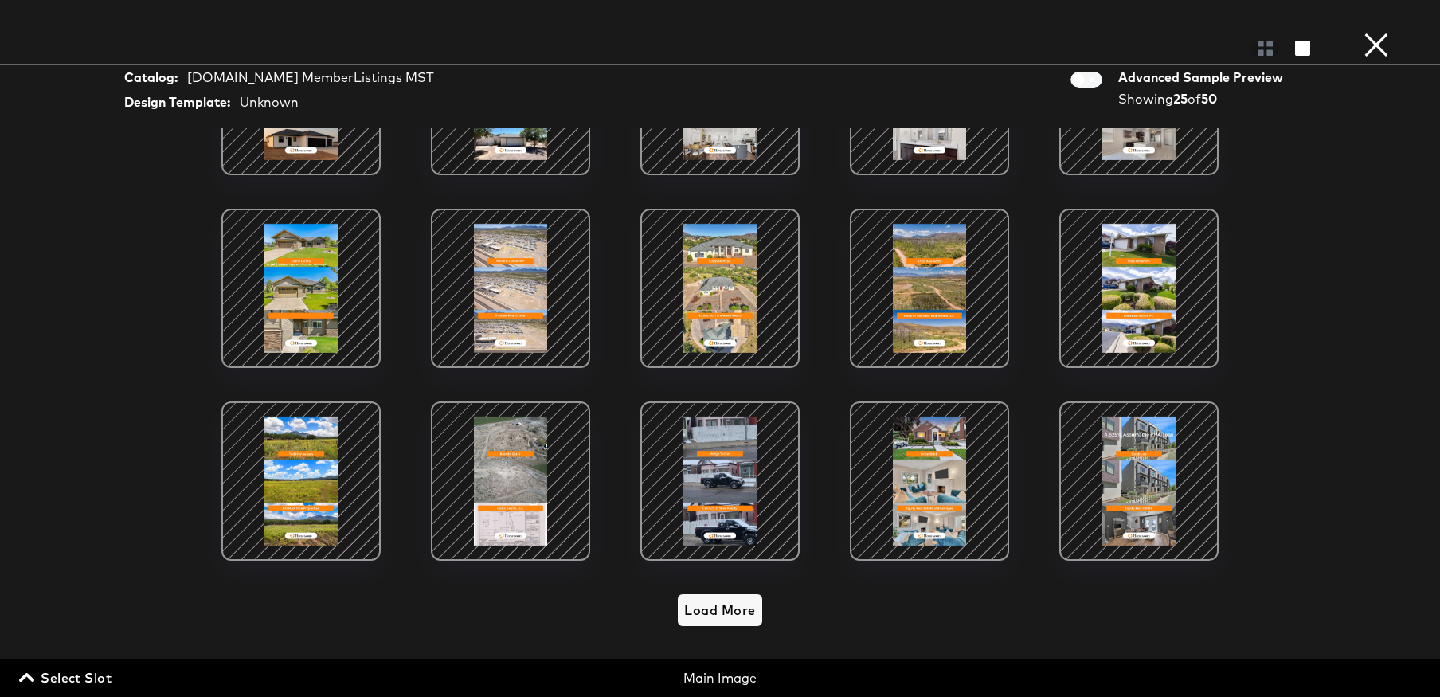
click at [1377, 32] on button "×" at bounding box center [1376, 16] width 32 height 32
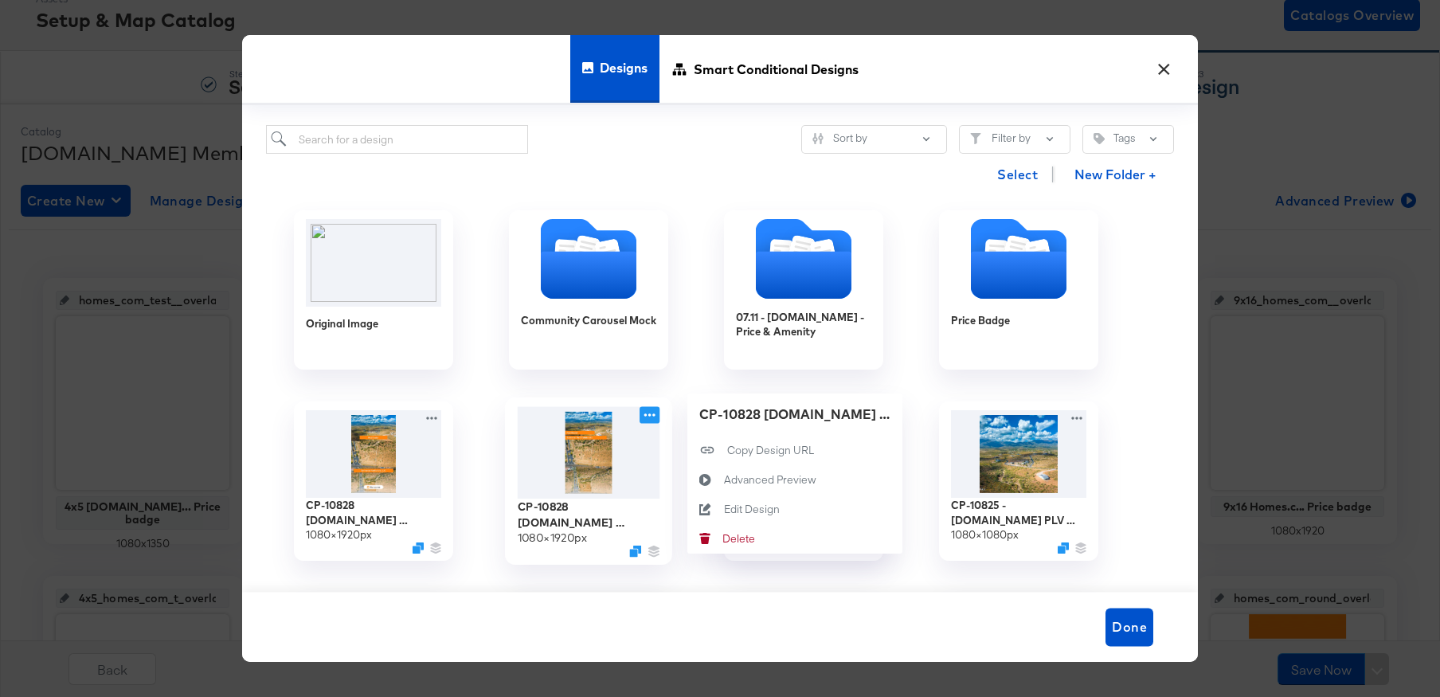
click at [656, 410] on icon at bounding box center [649, 415] width 20 height 17
click at [724, 479] on div "Advanced Preview Advanced Preview" at bounding box center [724, 479] width 0 height 0
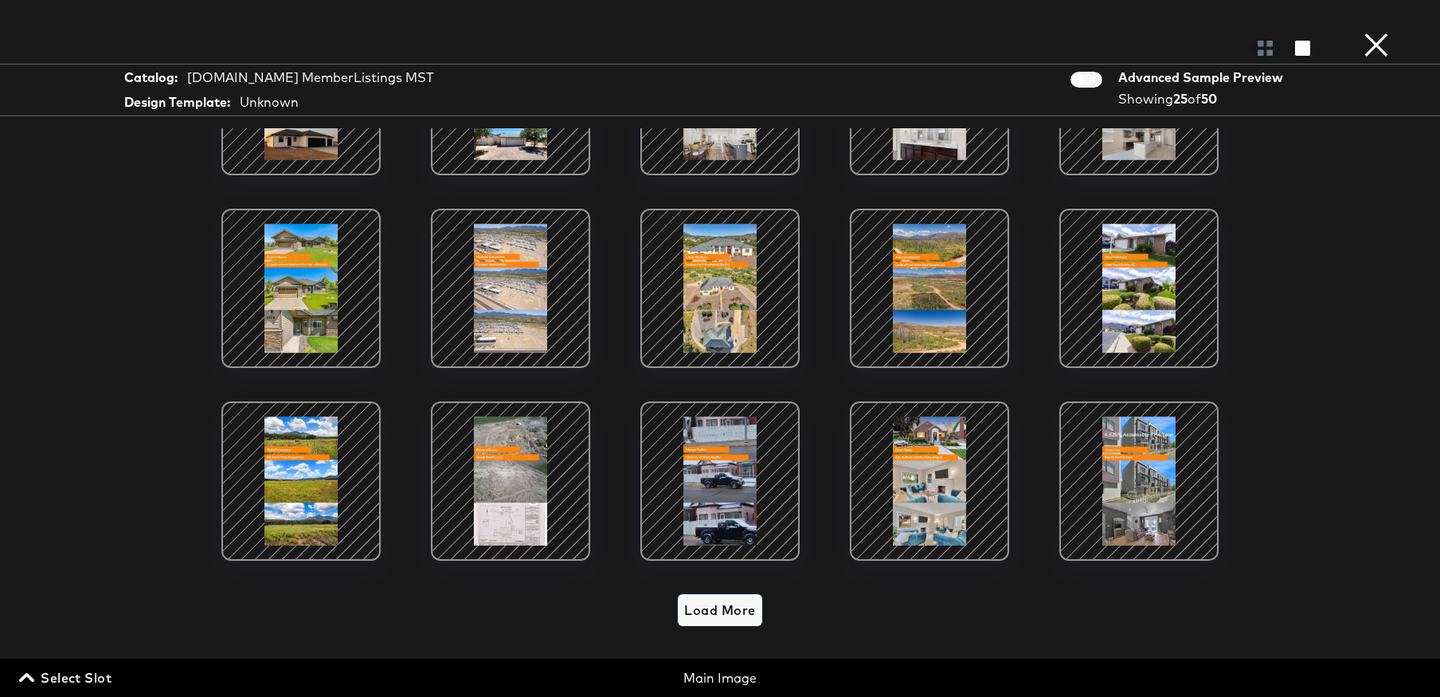
click at [729, 606] on span "Load More" at bounding box center [719, 610] width 71 height 22
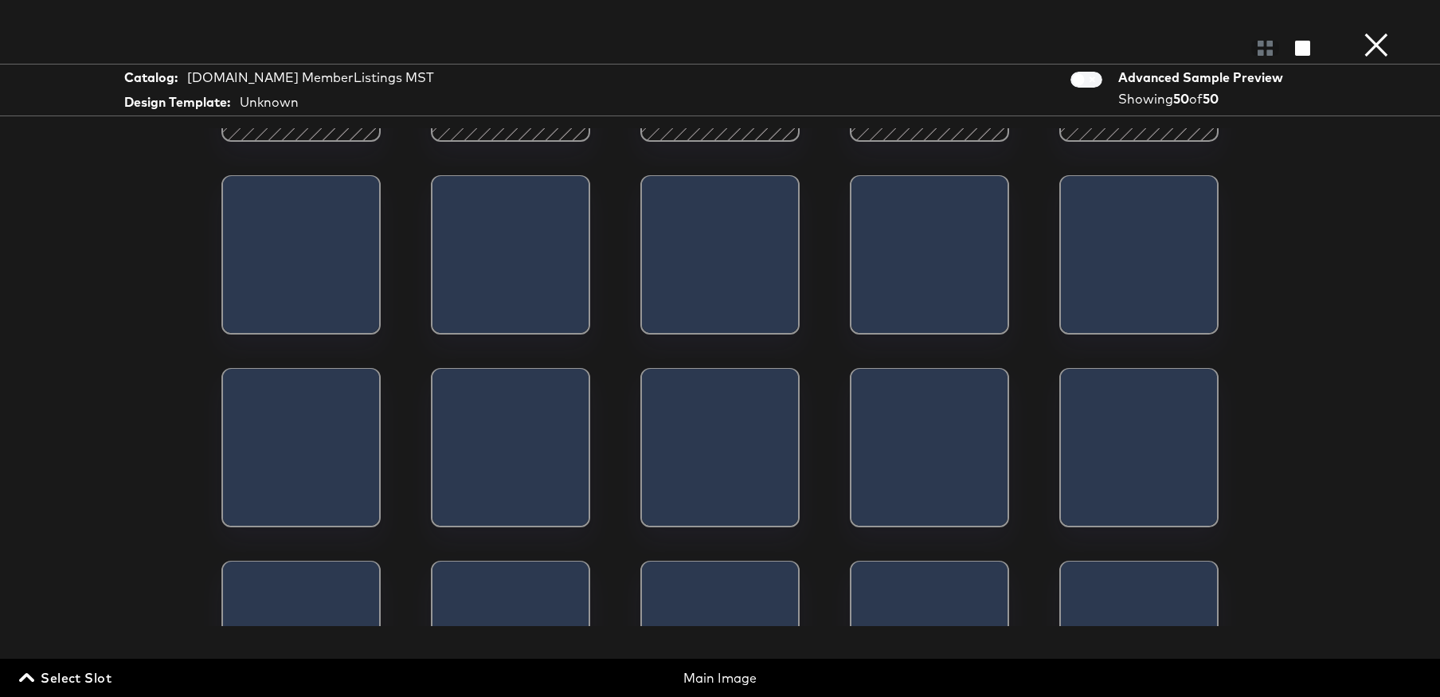
scroll to position [960, 0]
